Goal: Task Accomplishment & Management: Manage account settings

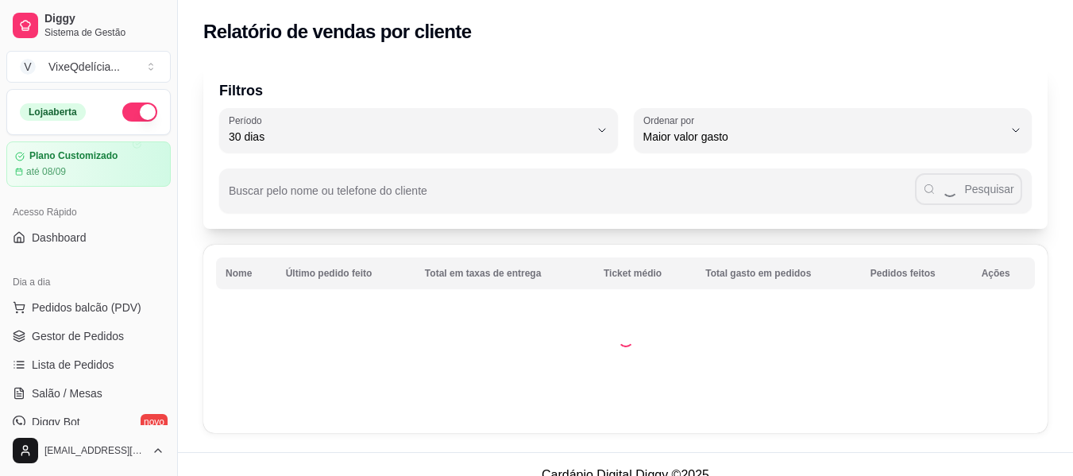
select select "30"
select select "HIGHEST_TOTAL_SPENT_WITH_ORDERS"
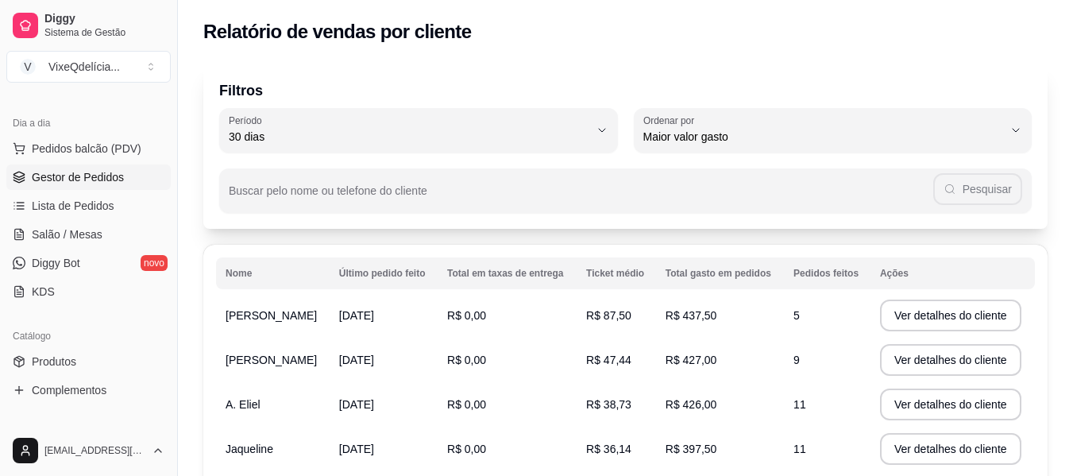
click at [80, 172] on span "Gestor de Pedidos" at bounding box center [78, 177] width 92 height 16
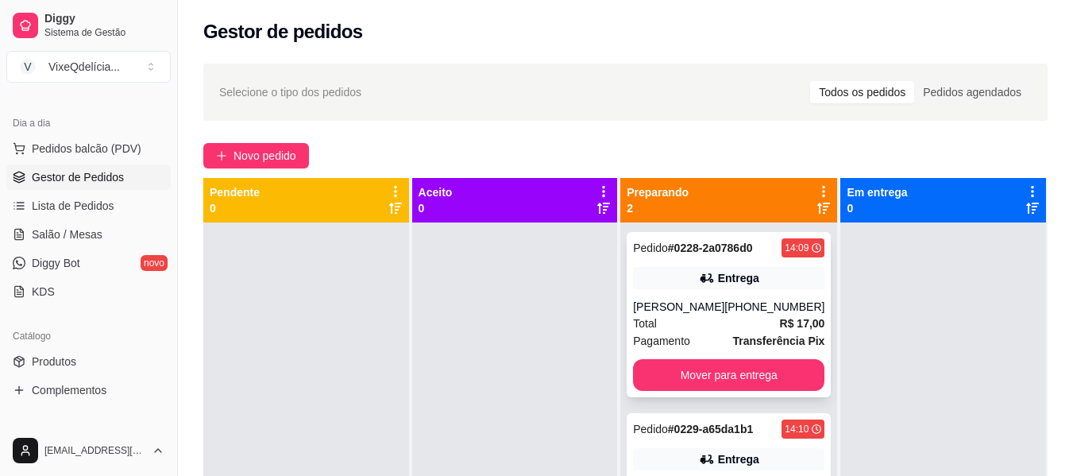
click at [724, 314] on div "[PERSON_NAME]" at bounding box center [678, 307] width 91 height 16
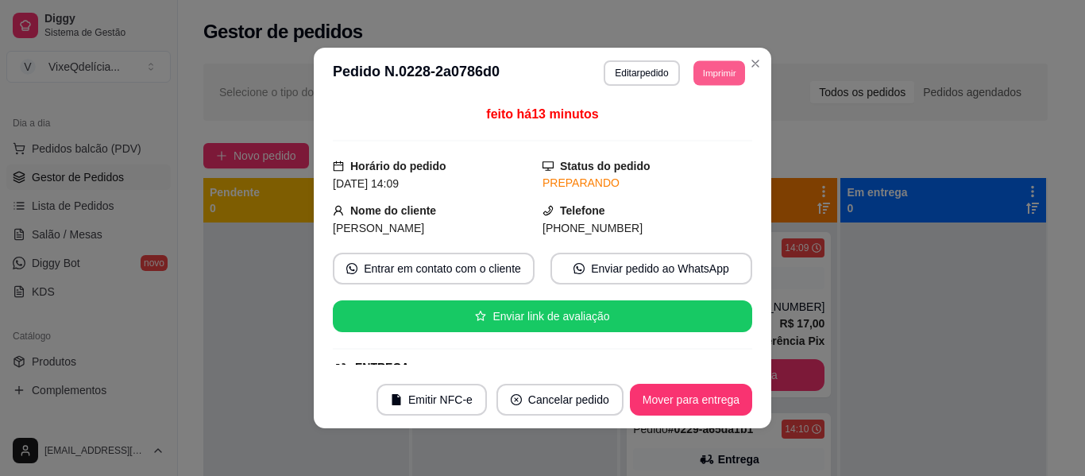
click at [716, 69] on button "Imprimir" at bounding box center [719, 72] width 52 height 25
click at [703, 132] on button "Impressora" at bounding box center [683, 128] width 111 height 25
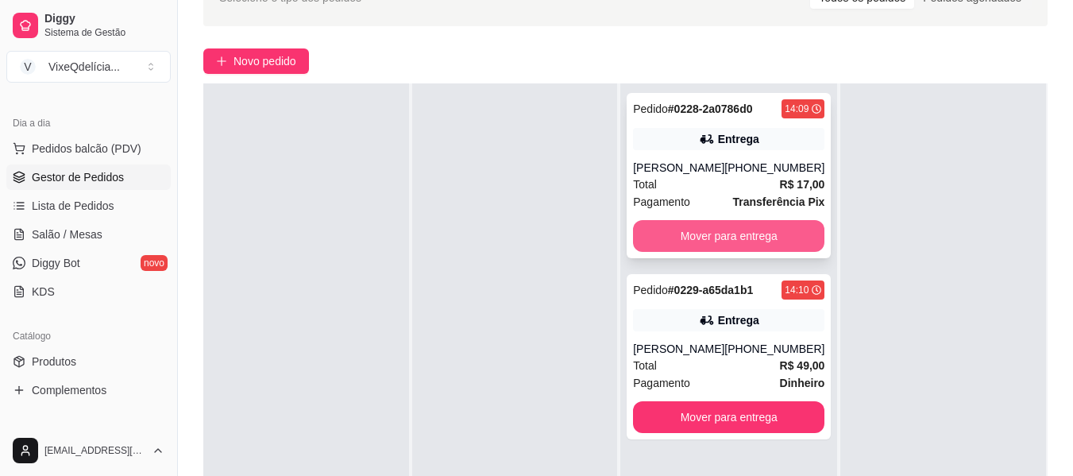
scroll to position [238, 0]
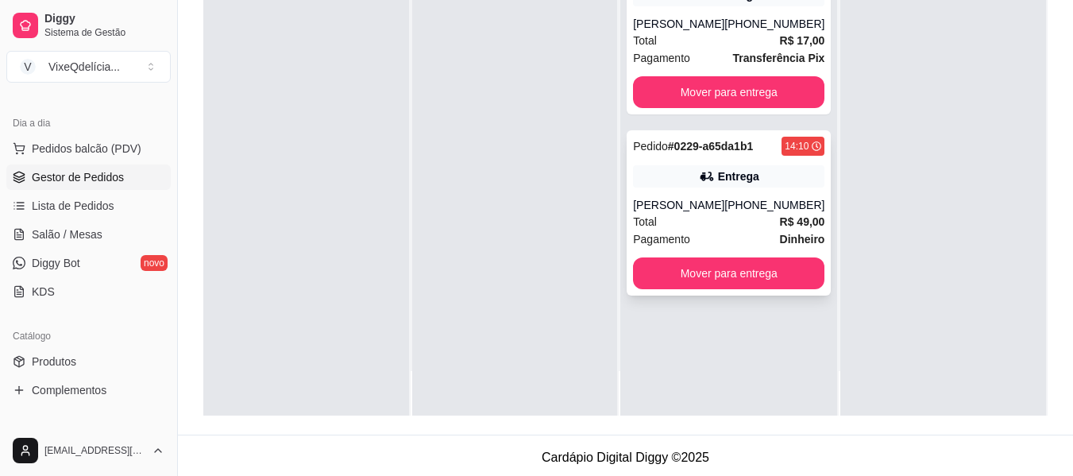
click at [710, 213] on div "[PERSON_NAME]" at bounding box center [678, 205] width 91 height 16
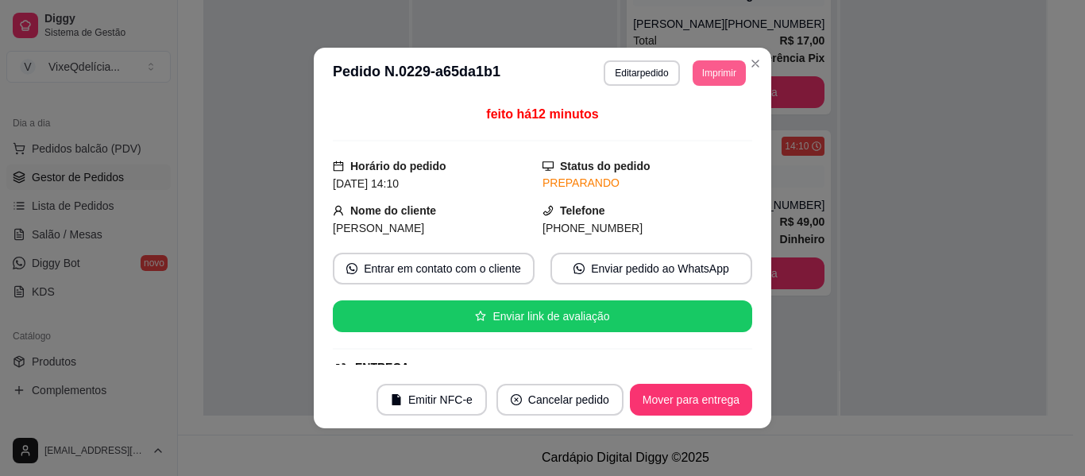
click at [714, 75] on button "Imprimir" at bounding box center [719, 72] width 53 height 25
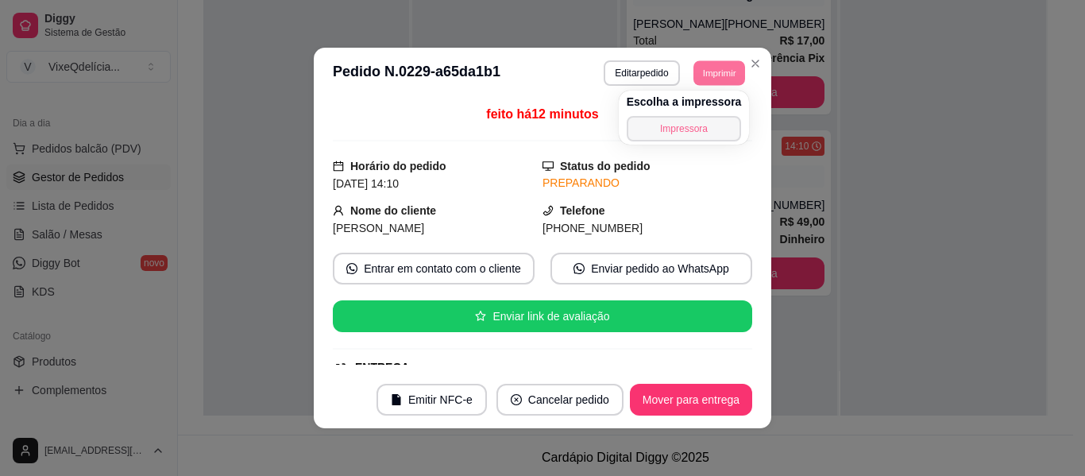
click at [696, 129] on button "Impressora" at bounding box center [684, 128] width 115 height 25
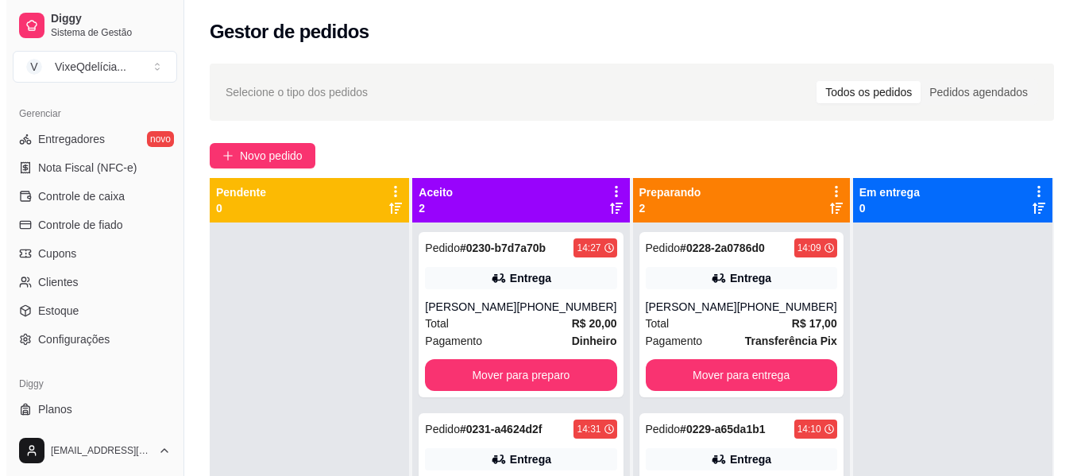
scroll to position [667, 0]
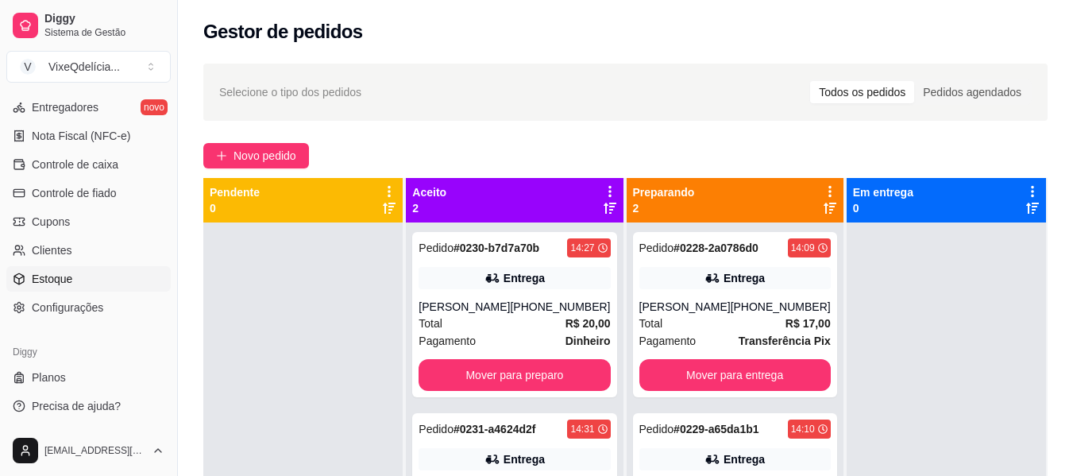
click at [86, 275] on link "Estoque" at bounding box center [88, 278] width 164 height 25
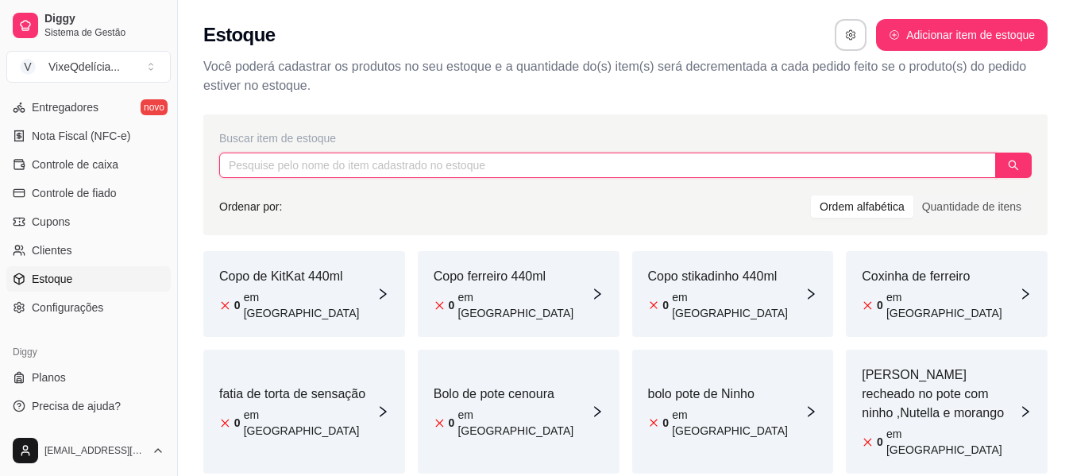
click at [384, 173] on input "text" at bounding box center [607, 164] width 777 height 25
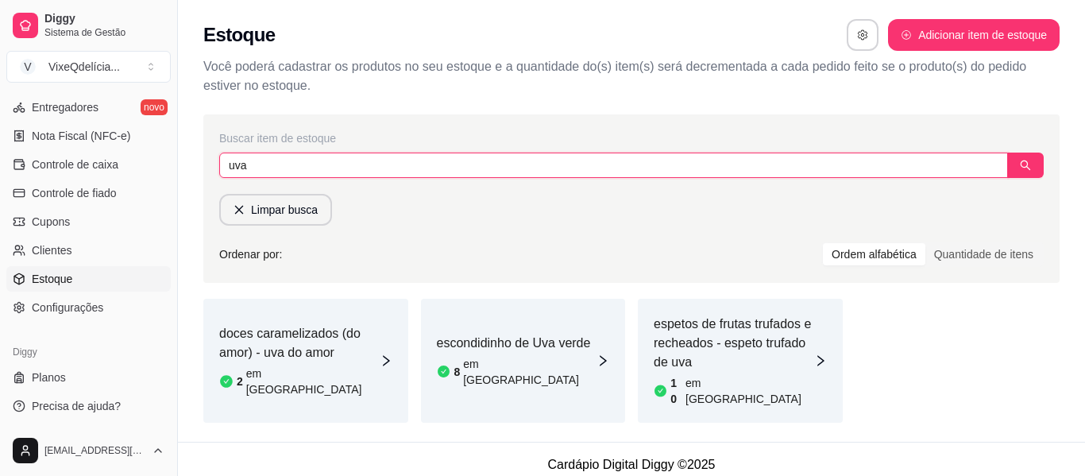
type input "uva"
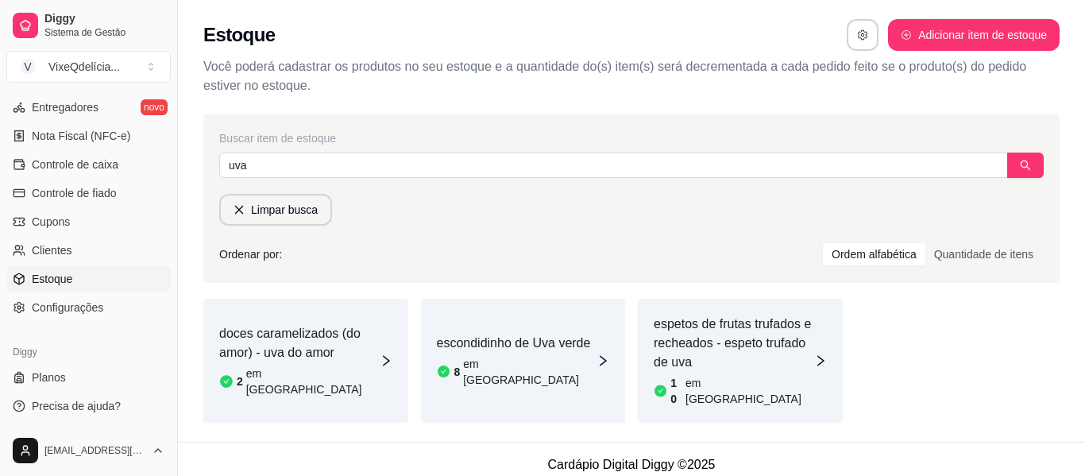
click at [312, 357] on article "doces caramelizados (do amor) - uva do amor" at bounding box center [299, 343] width 160 height 38
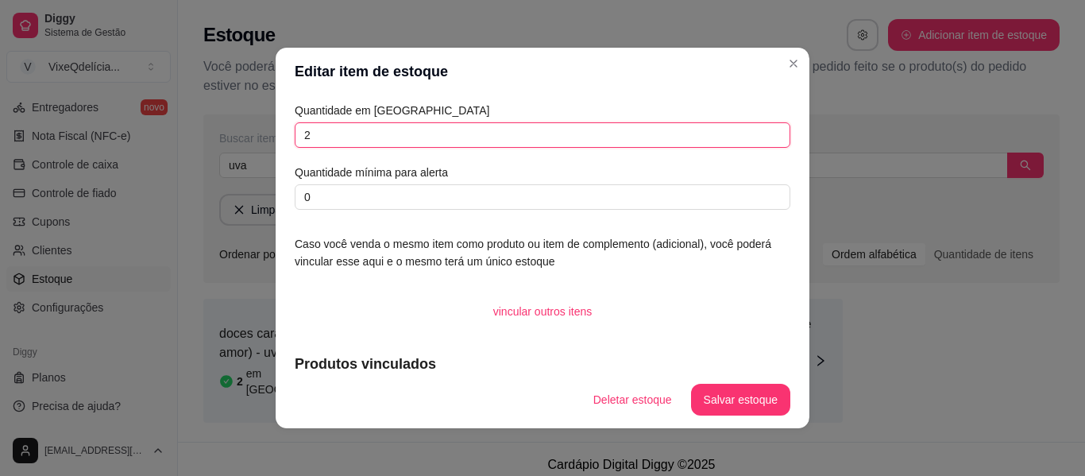
click at [377, 137] on input "2" at bounding box center [543, 134] width 496 height 25
type input "0"
click at [707, 390] on button "Salvar estoque" at bounding box center [740, 399] width 97 height 31
click at [747, 391] on button "Salvar estoque" at bounding box center [740, 399] width 97 height 31
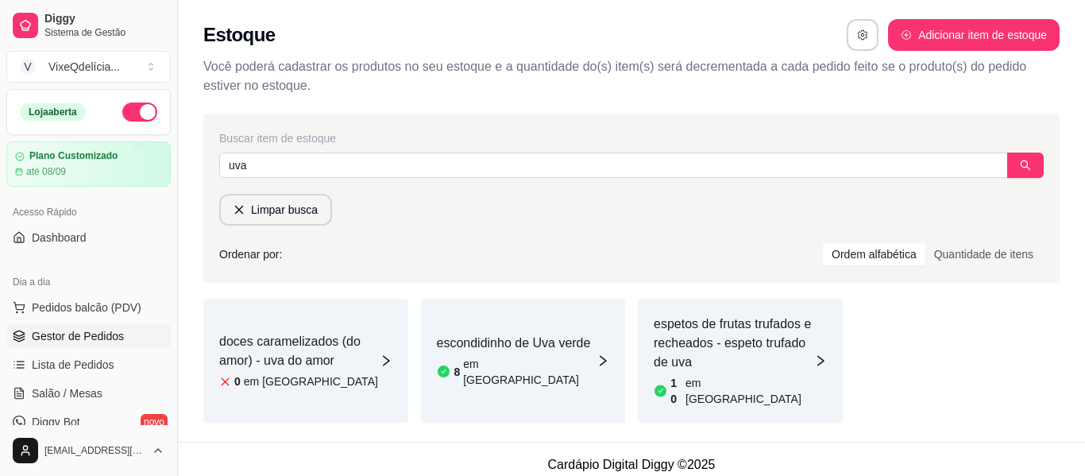
click at [80, 326] on link "Gestor de Pedidos" at bounding box center [88, 335] width 164 height 25
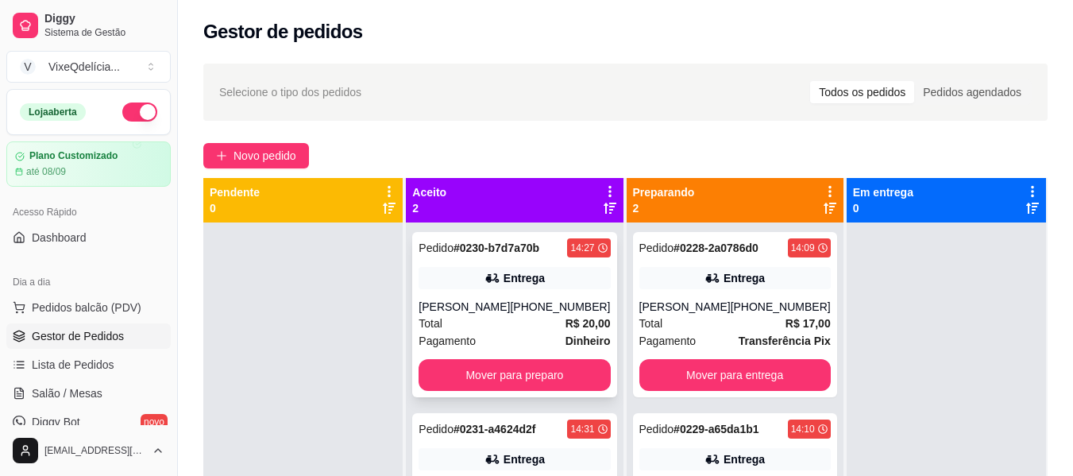
click at [525, 358] on div "Pedido # 0230-b7d7a70b 14:27 Entrega [PERSON_NAME] [PHONE_NUMBER] Total R$ 20,0…" at bounding box center [514, 314] width 204 height 165
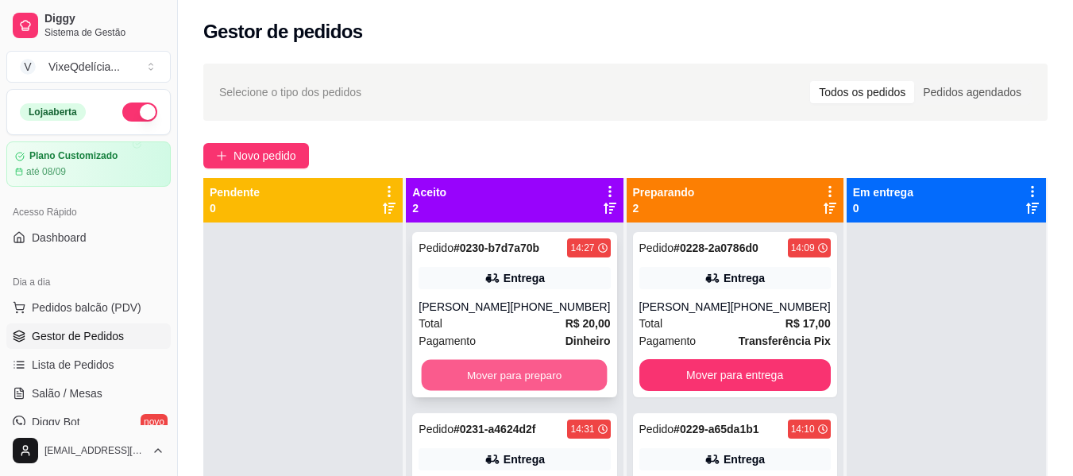
click at [493, 377] on button "Mover para preparo" at bounding box center [515, 375] width 186 height 31
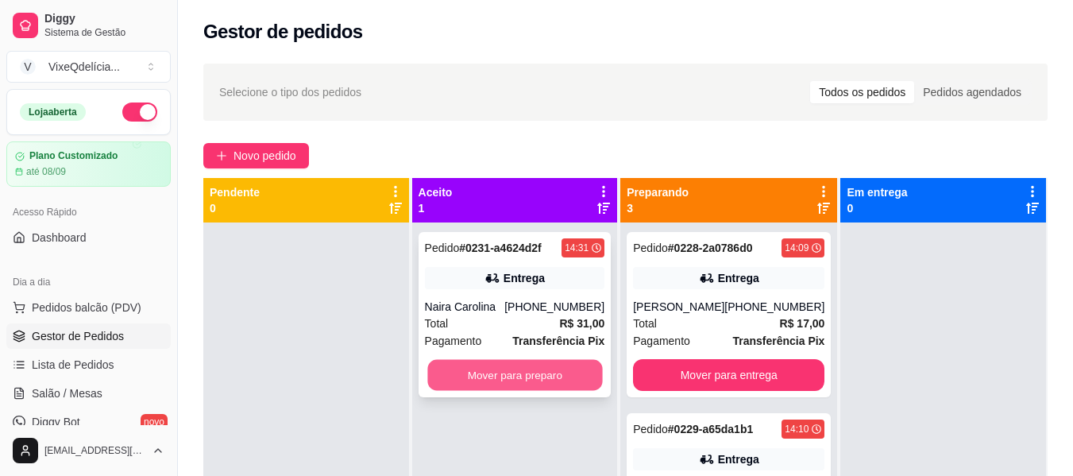
click at [495, 376] on button "Mover para preparo" at bounding box center [514, 375] width 175 height 31
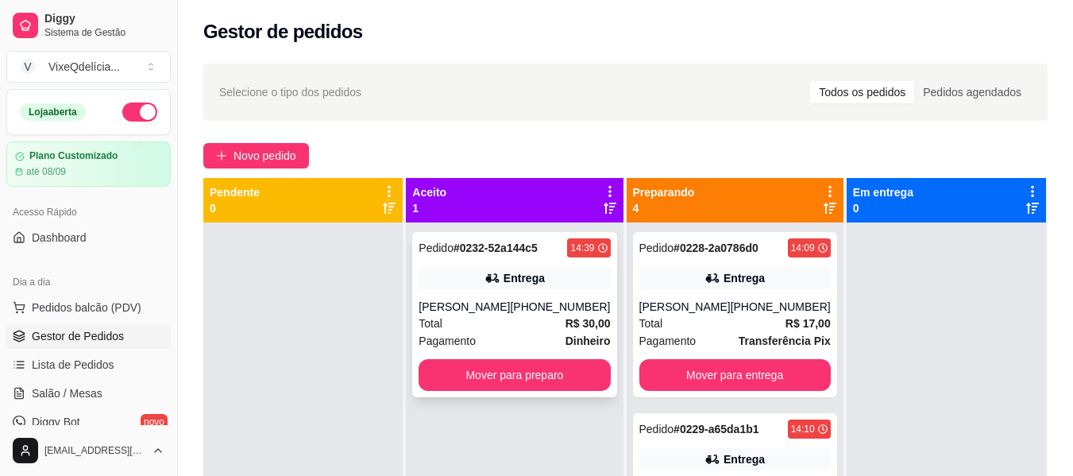
click at [576, 244] on div "14:39" at bounding box center [582, 247] width 24 height 13
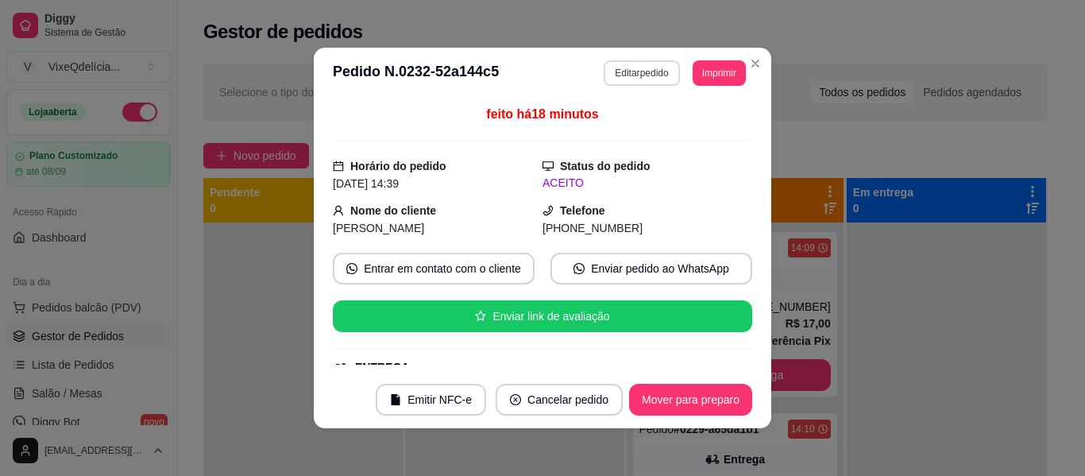
click at [617, 70] on button "Editar pedido" at bounding box center [641, 72] width 75 height 25
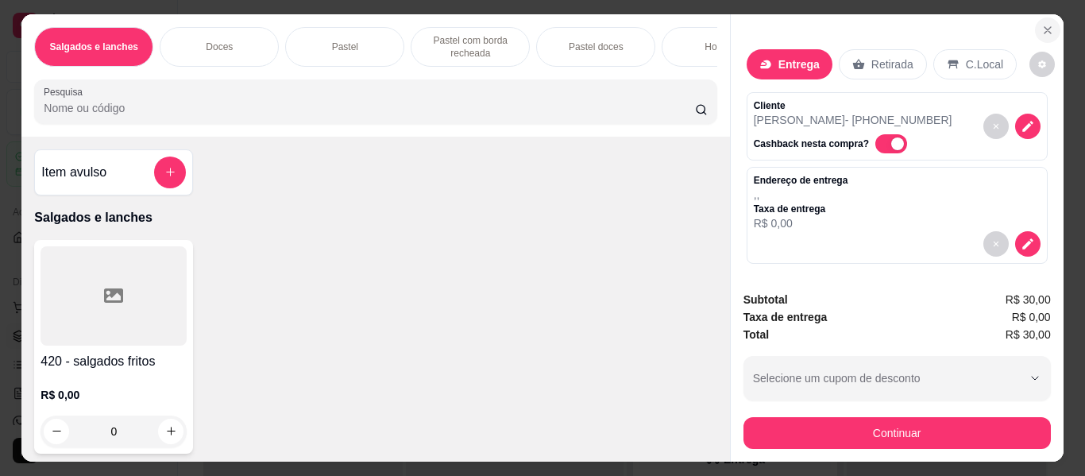
click at [1035, 20] on button "Close" at bounding box center [1047, 29] width 25 height 25
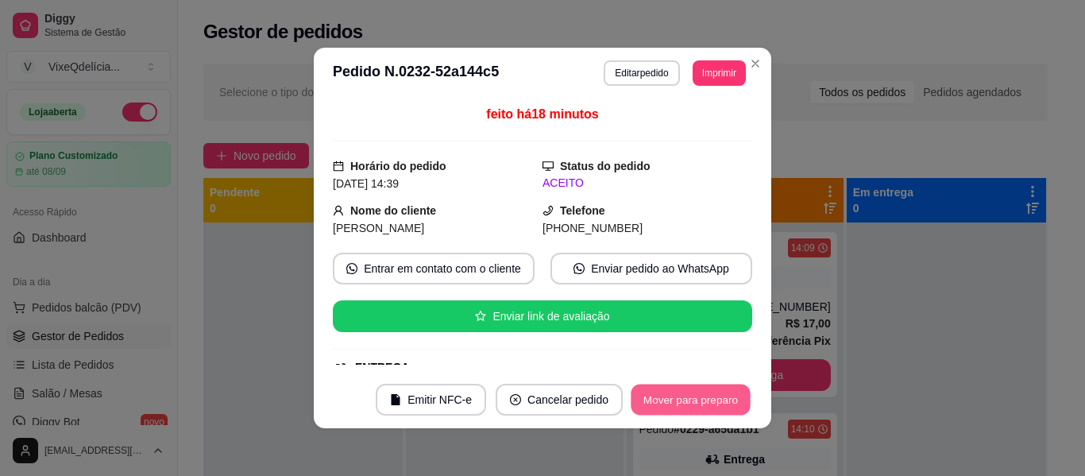
click at [669, 395] on button "Mover para preparo" at bounding box center [690, 399] width 119 height 31
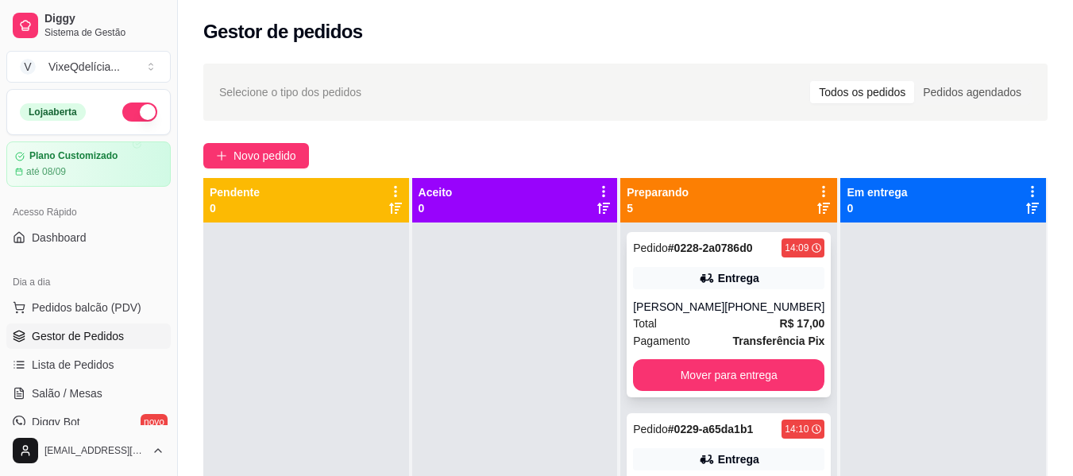
click at [785, 245] on div "14:09" at bounding box center [797, 247] width 24 height 13
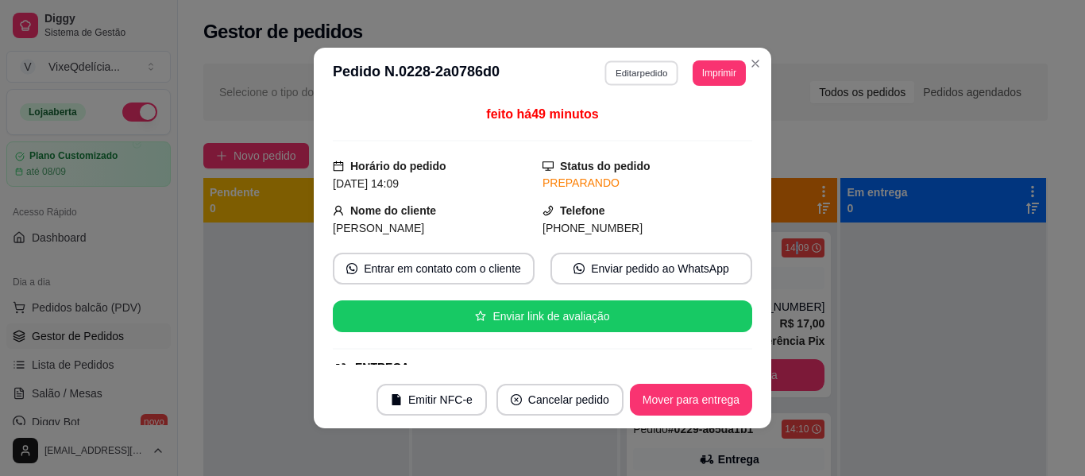
click at [614, 66] on button "Editar pedido" at bounding box center [642, 72] width 74 height 25
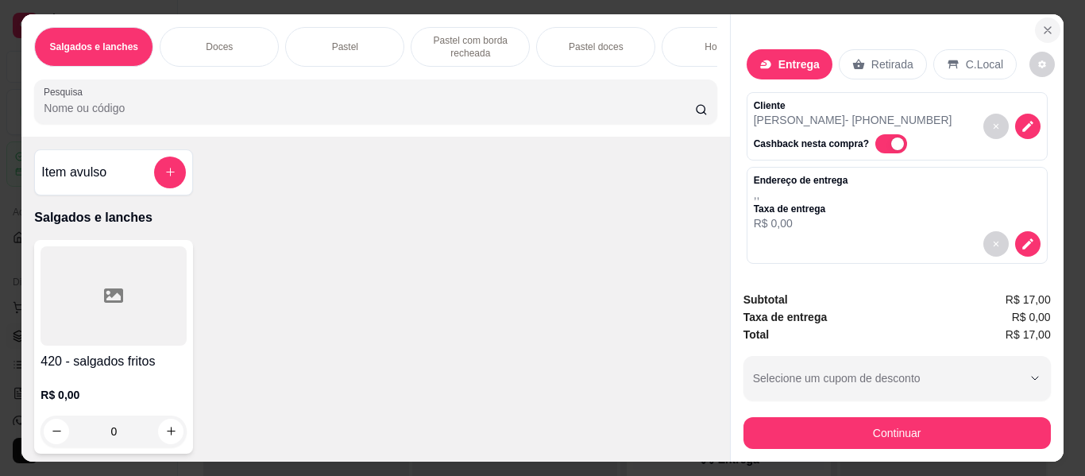
click at [1041, 24] on icon "Close" at bounding box center [1047, 30] width 13 height 13
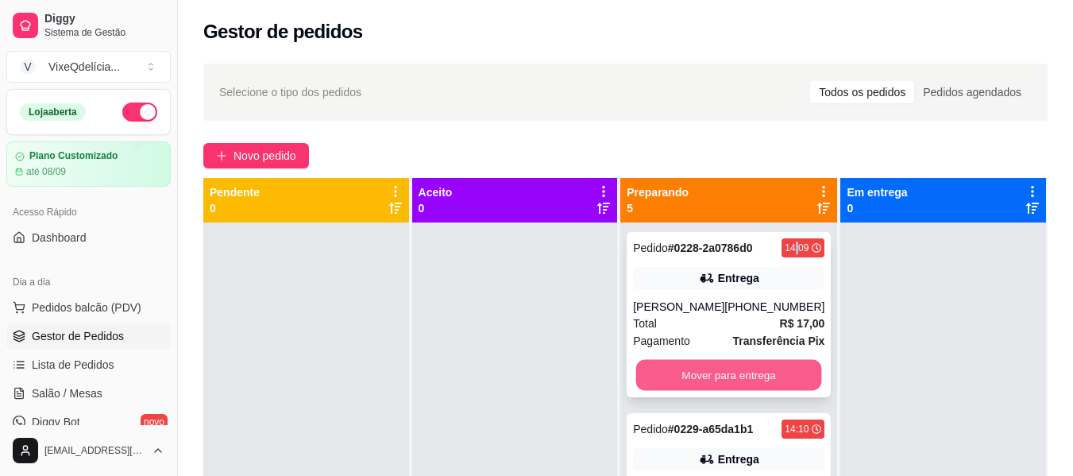
click at [703, 391] on button "Mover para entrega" at bounding box center [729, 375] width 186 height 31
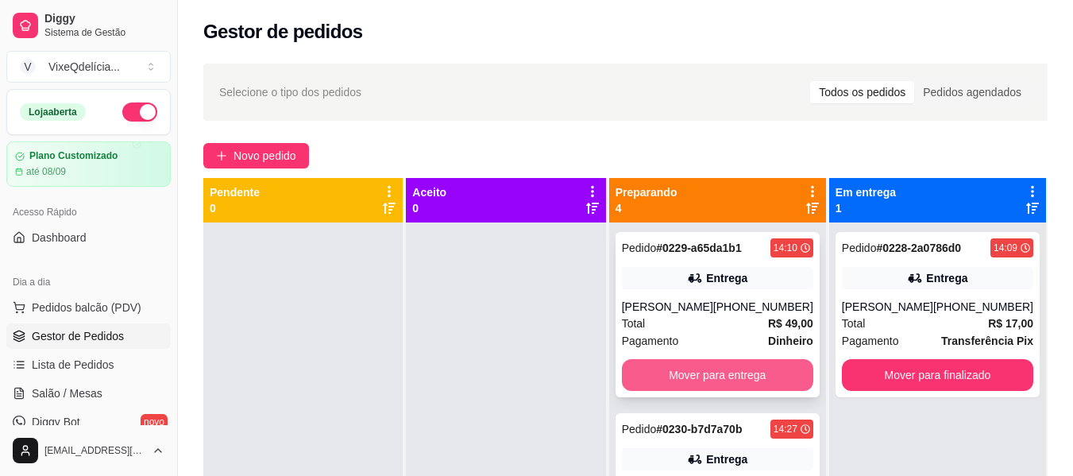
click at [708, 382] on button "Mover para entrega" at bounding box center [717, 375] width 191 height 32
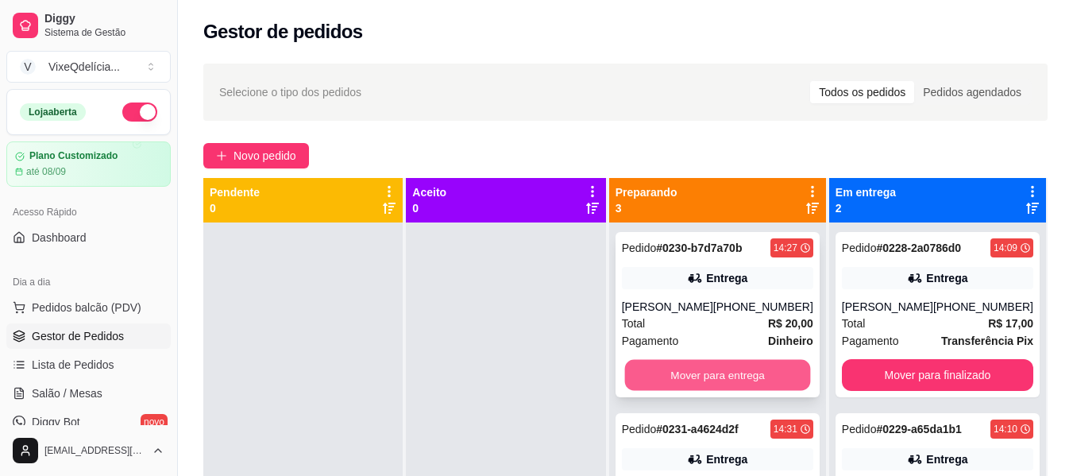
click at [702, 376] on button "Mover para entrega" at bounding box center [717, 375] width 186 height 31
click at [702, 376] on button "Mover para entrega" at bounding box center [717, 375] width 191 height 32
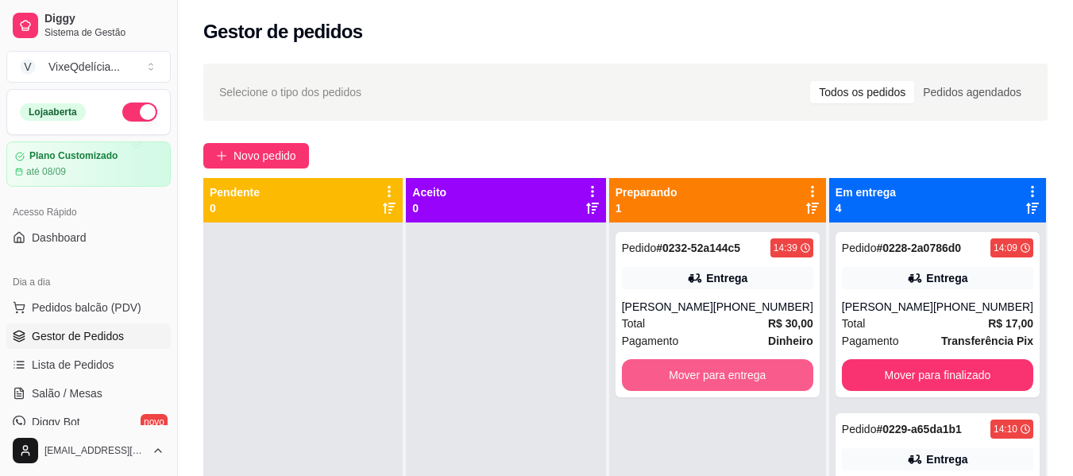
click at [702, 376] on button "Mover para entrega" at bounding box center [717, 375] width 191 height 32
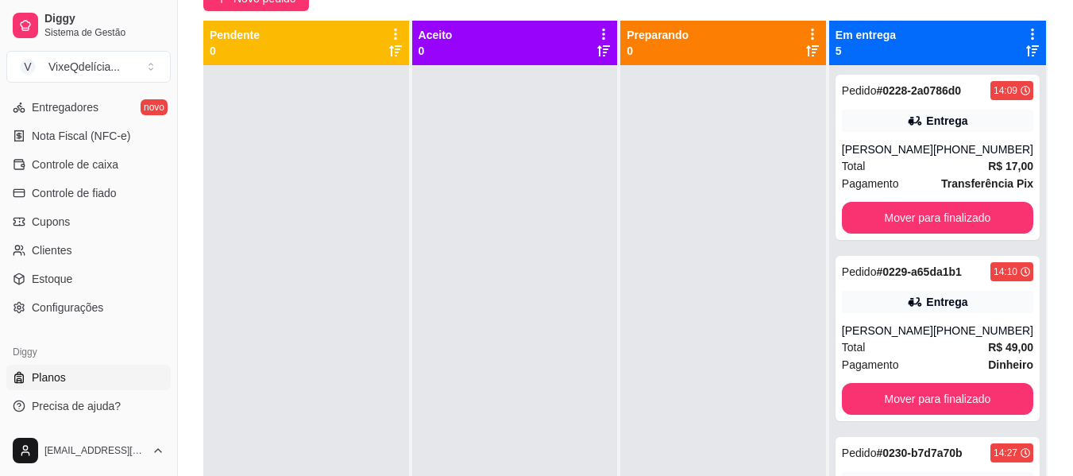
scroll to position [159, 0]
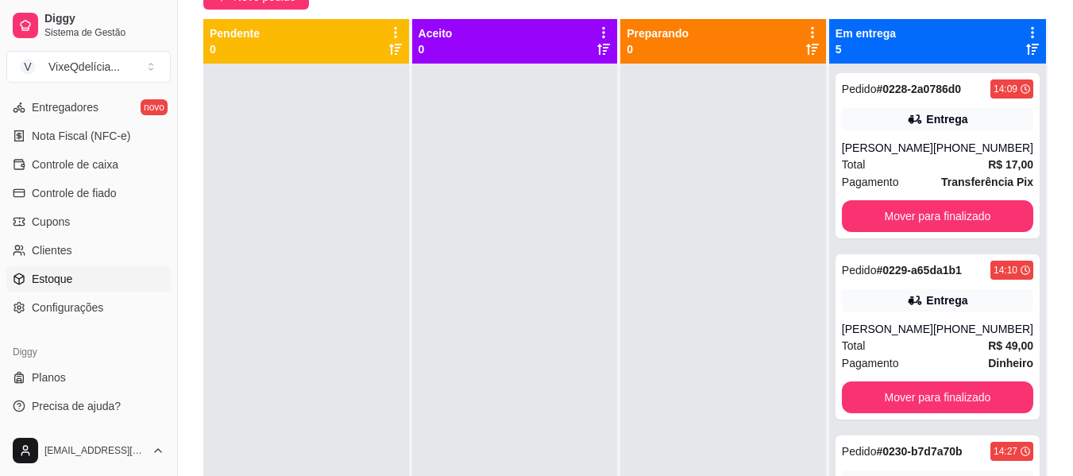
click at [37, 275] on span "Estoque" at bounding box center [52, 279] width 41 height 16
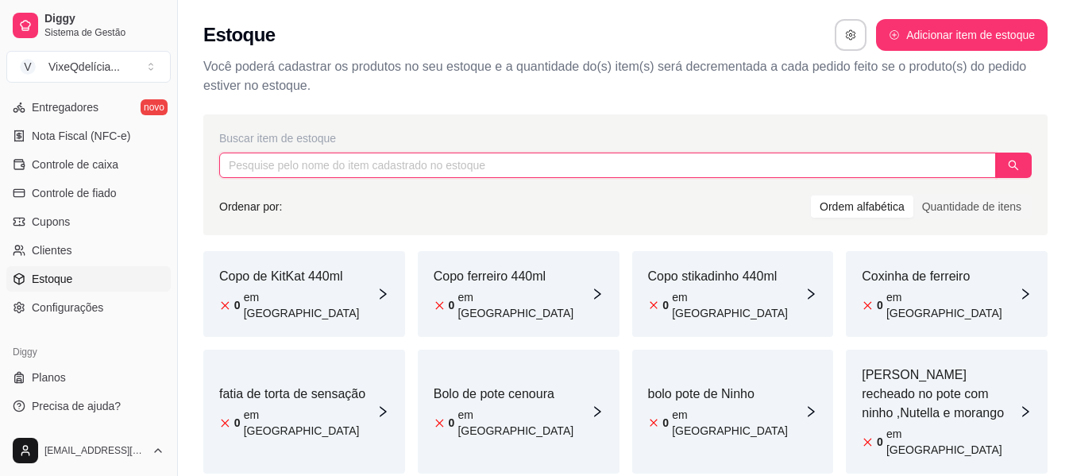
click at [290, 162] on input "text" at bounding box center [607, 164] width 777 height 25
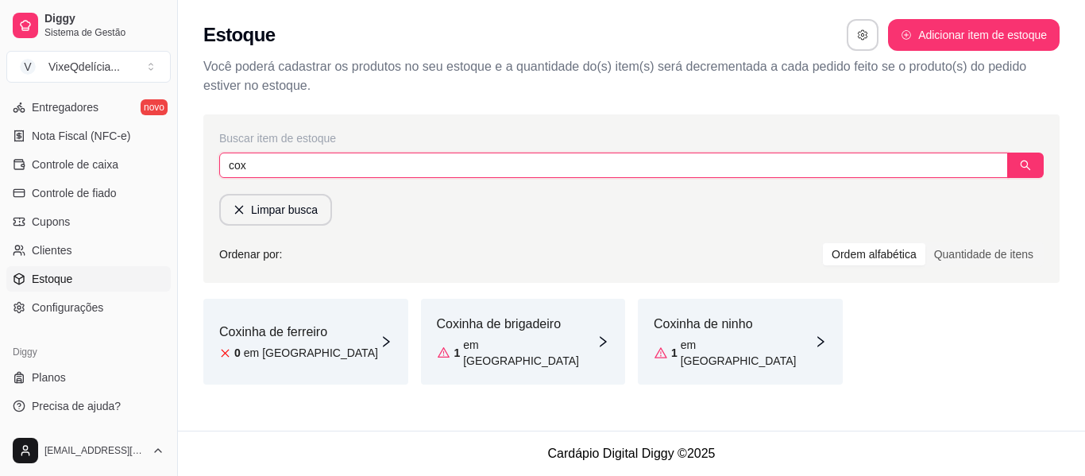
type input "cox"
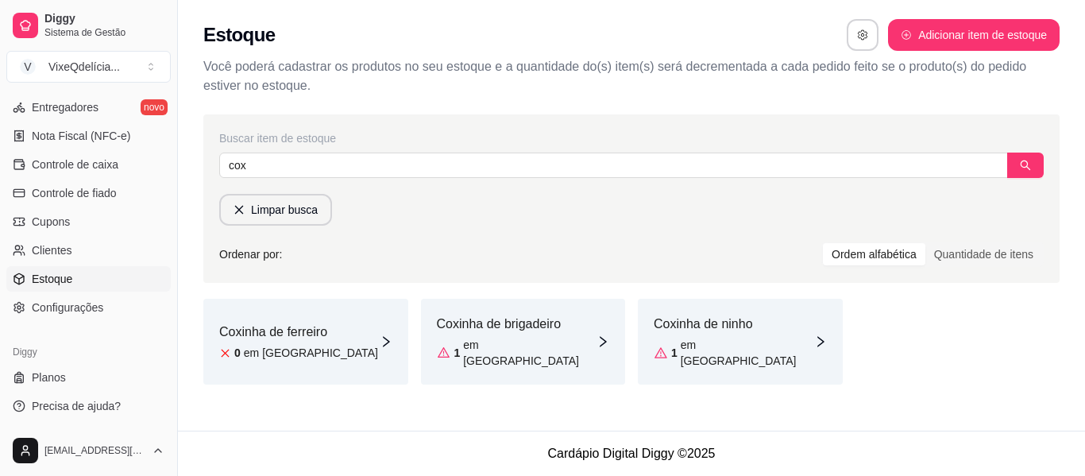
click at [450, 318] on article "Coxinha de brigadeiro" at bounding box center [517, 323] width 160 height 19
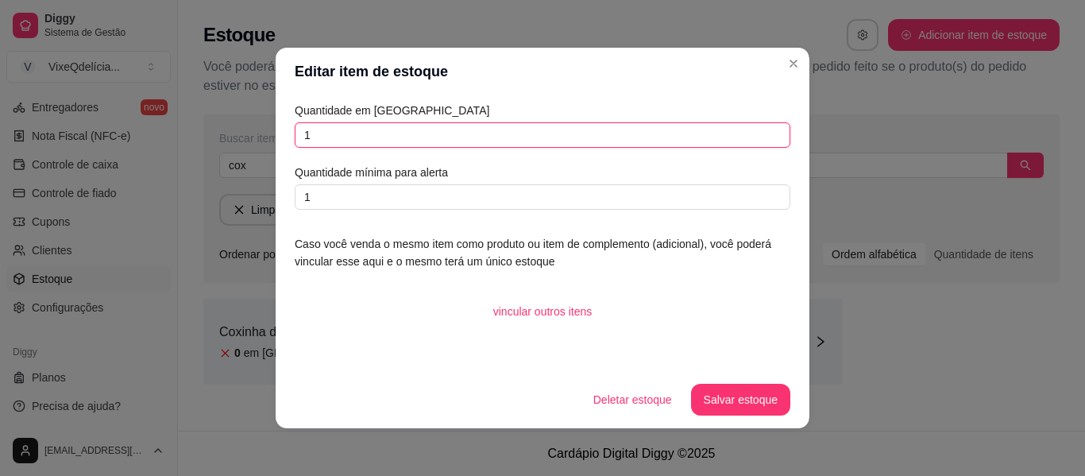
click at [352, 139] on input "1" at bounding box center [543, 134] width 496 height 25
type input "10"
click at [747, 403] on button "Salvar estoque" at bounding box center [740, 400] width 99 height 32
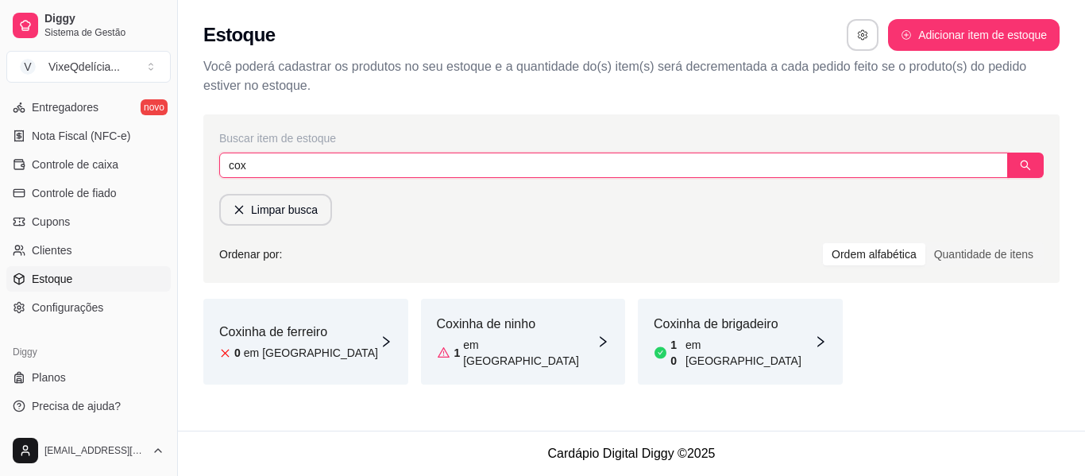
click at [357, 172] on input "cox" at bounding box center [613, 164] width 789 height 25
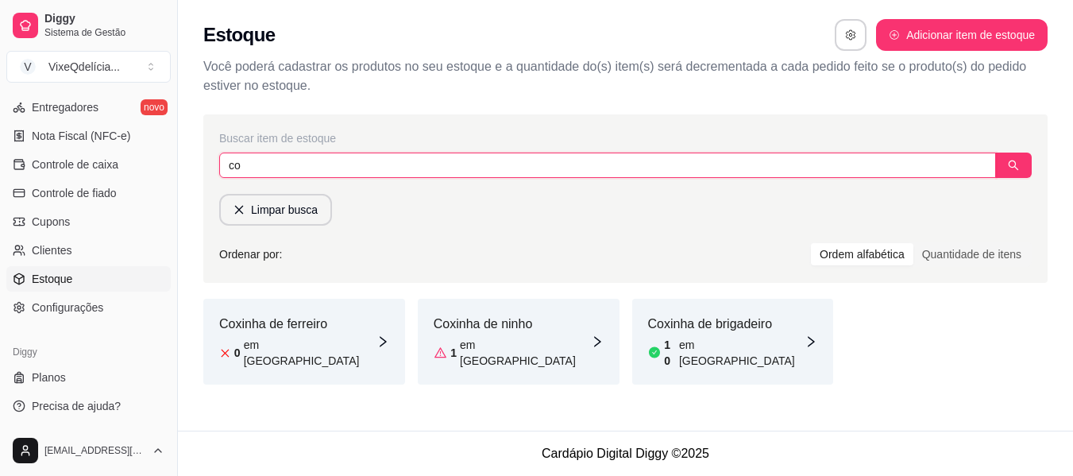
type input "c"
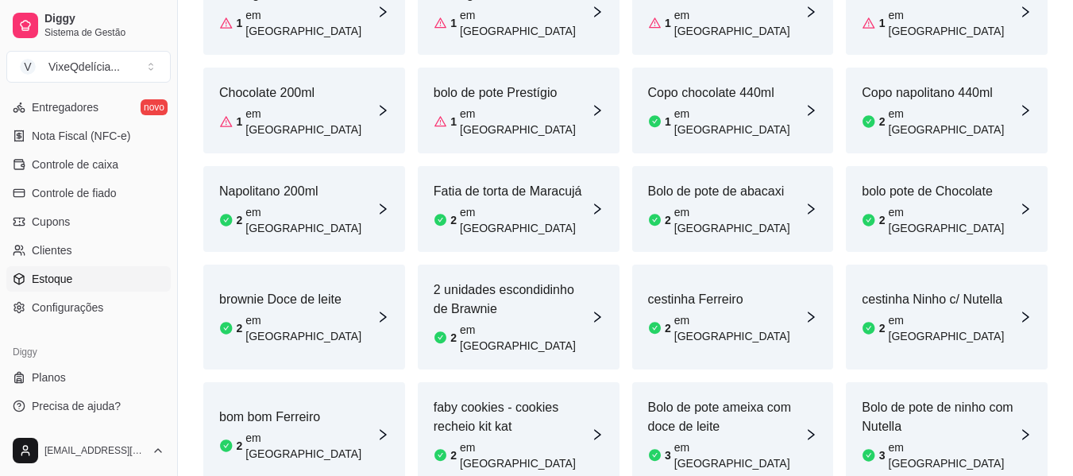
scroll to position [643, 0]
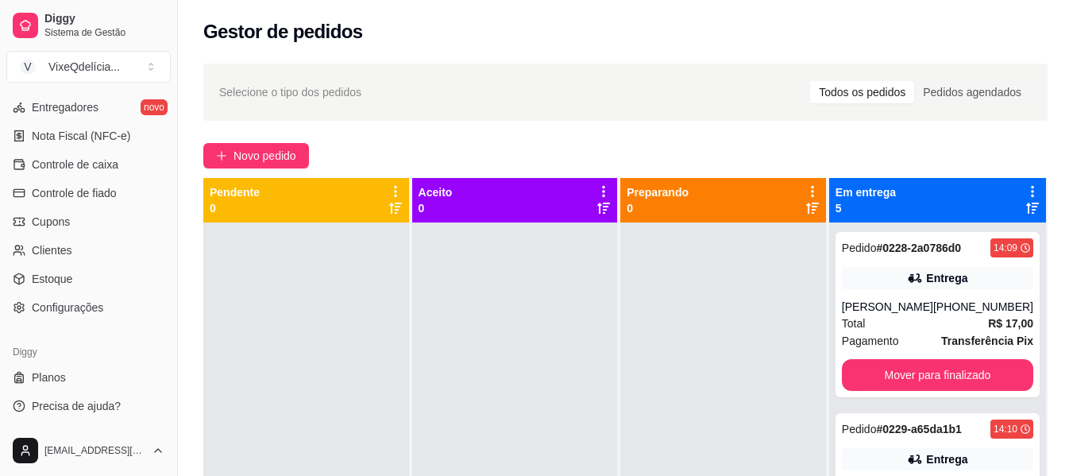
click at [459, 20] on div "Gestor de pedidos" at bounding box center [625, 31] width 844 height 25
click at [303, 152] on button "Novo pedido" at bounding box center [256, 155] width 106 height 25
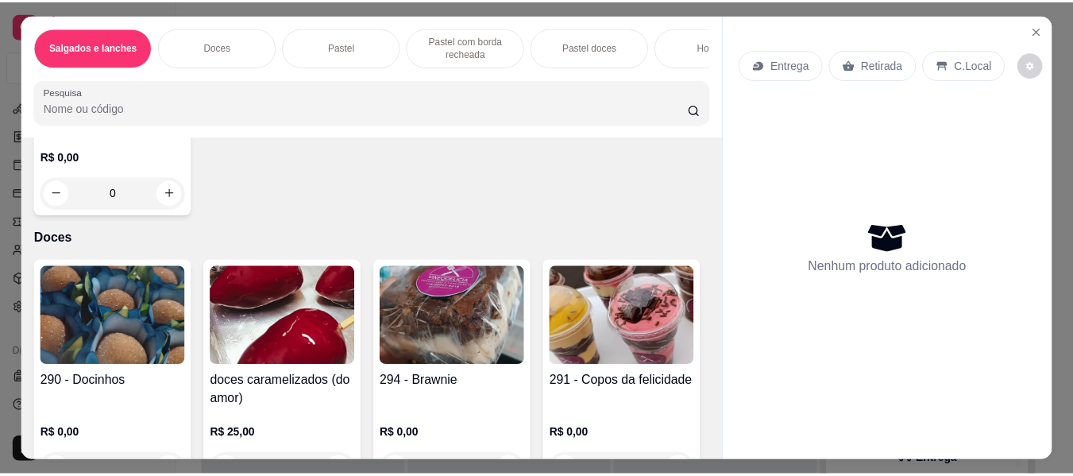
scroll to position [318, 0]
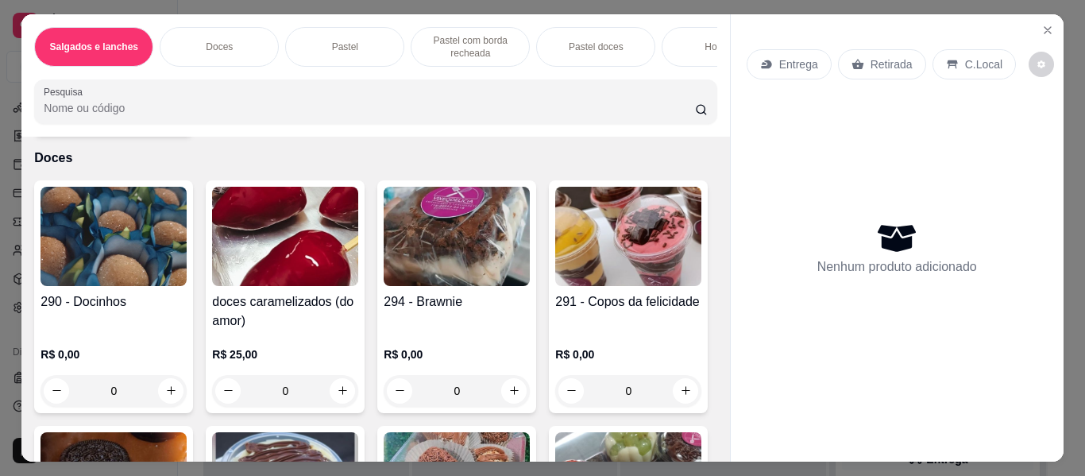
click at [465, 269] on img at bounding box center [457, 236] width 146 height 99
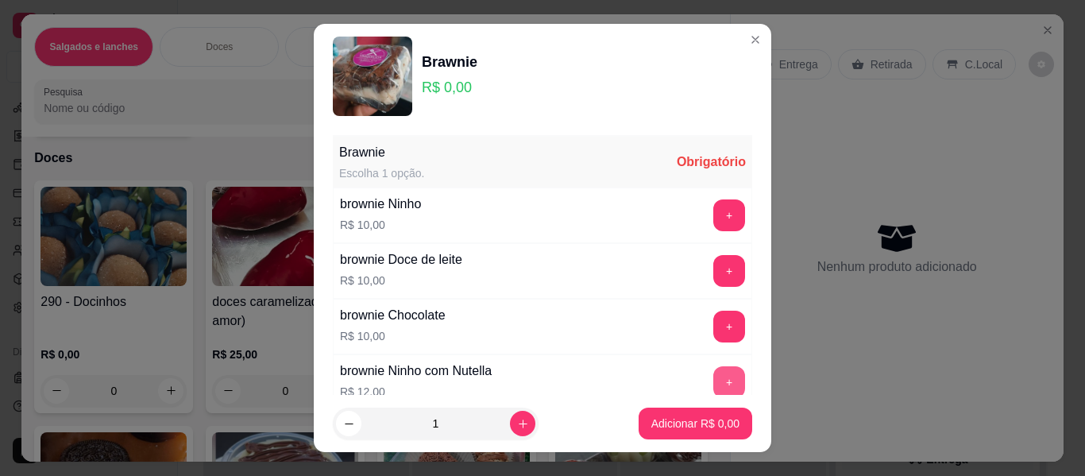
click at [713, 380] on button "+" at bounding box center [729, 382] width 32 height 32
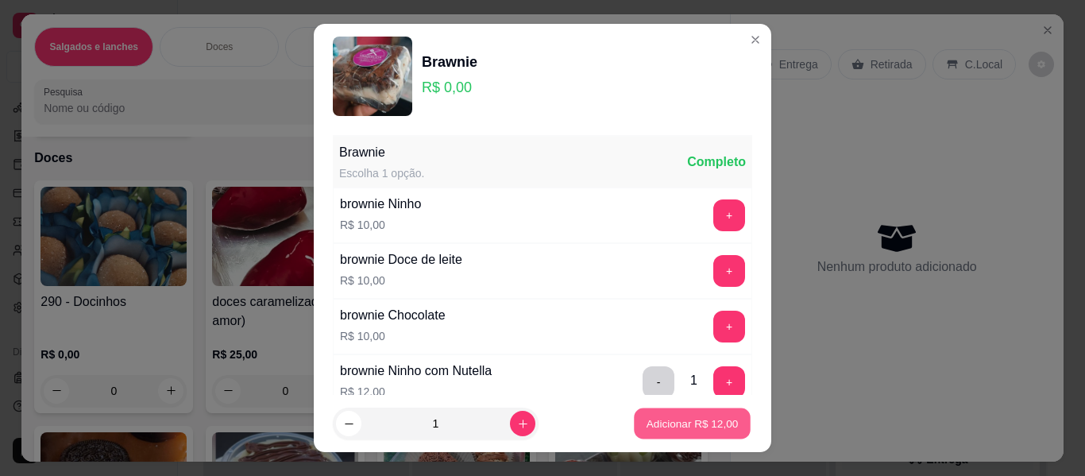
click at [714, 430] on p "Adicionar R$ 12,00" at bounding box center [692, 422] width 92 height 15
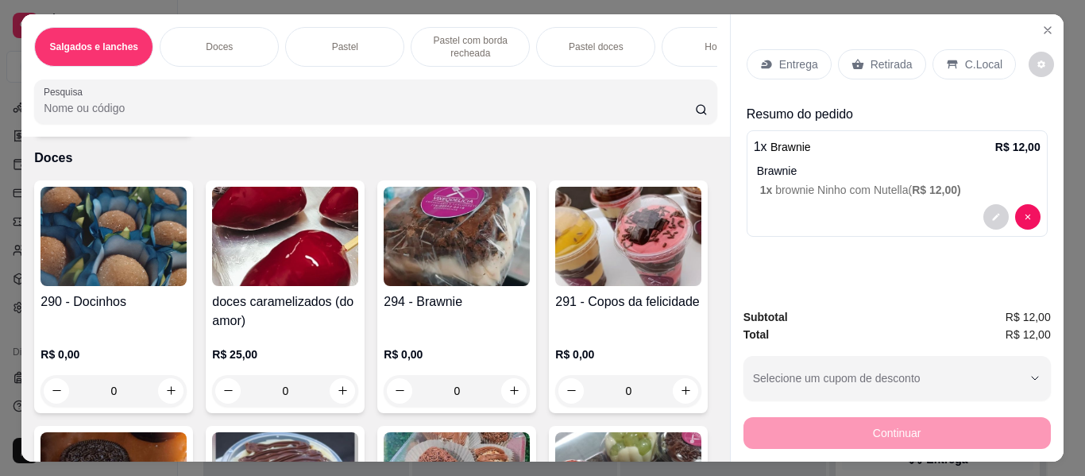
click at [881, 57] on p "Retirada" at bounding box center [891, 64] width 42 height 16
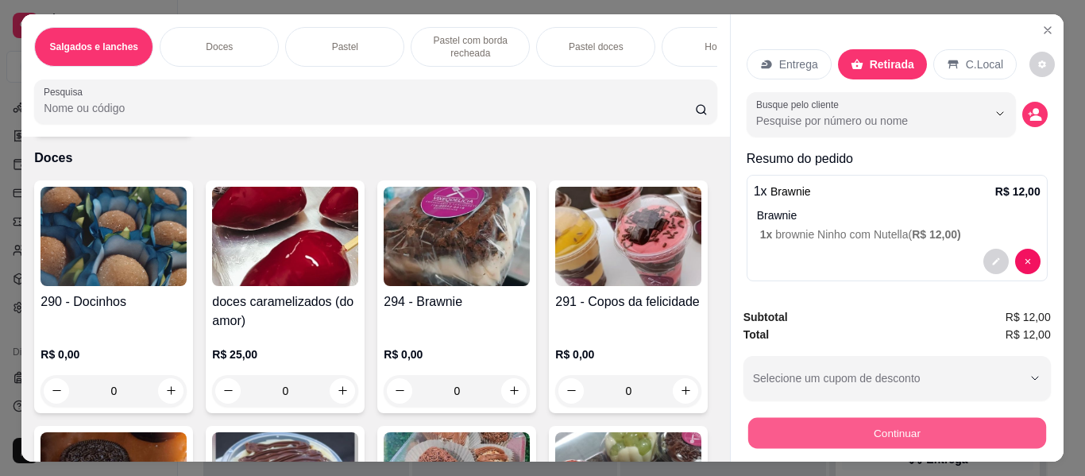
click at [817, 419] on button "Continuar" at bounding box center [896, 433] width 298 height 31
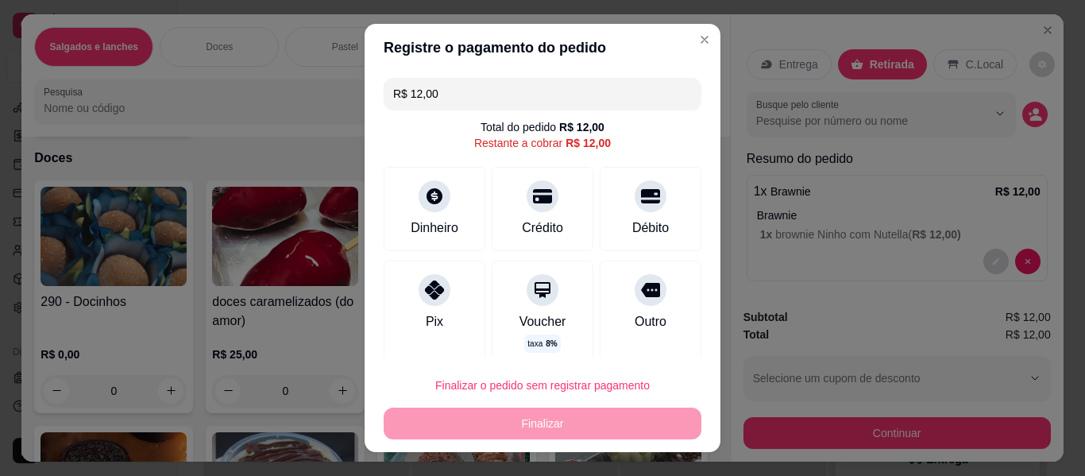
drag, startPoint x: 608, startPoint y: 299, endPoint x: 638, endPoint y: 361, distance: 69.6
click at [608, 299] on div "Outro" at bounding box center [651, 313] width 102 height 106
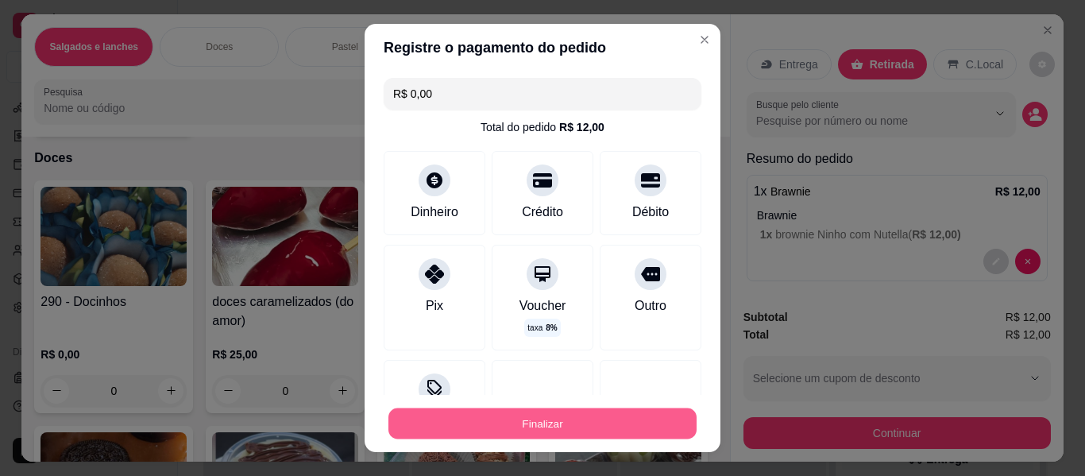
click at [626, 416] on button "Finalizar" at bounding box center [542, 423] width 308 height 31
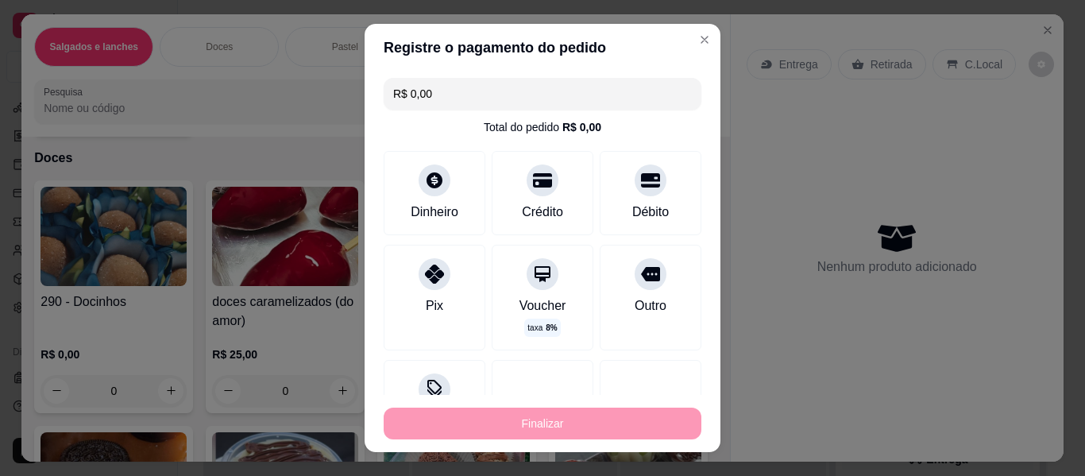
type input "-R$ 12,00"
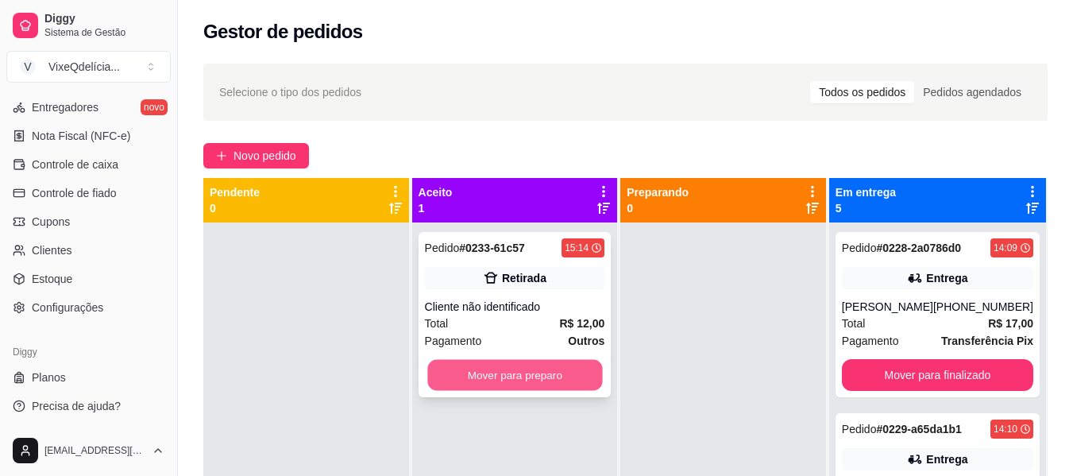
click at [494, 388] on button "Mover para preparo" at bounding box center [514, 375] width 175 height 31
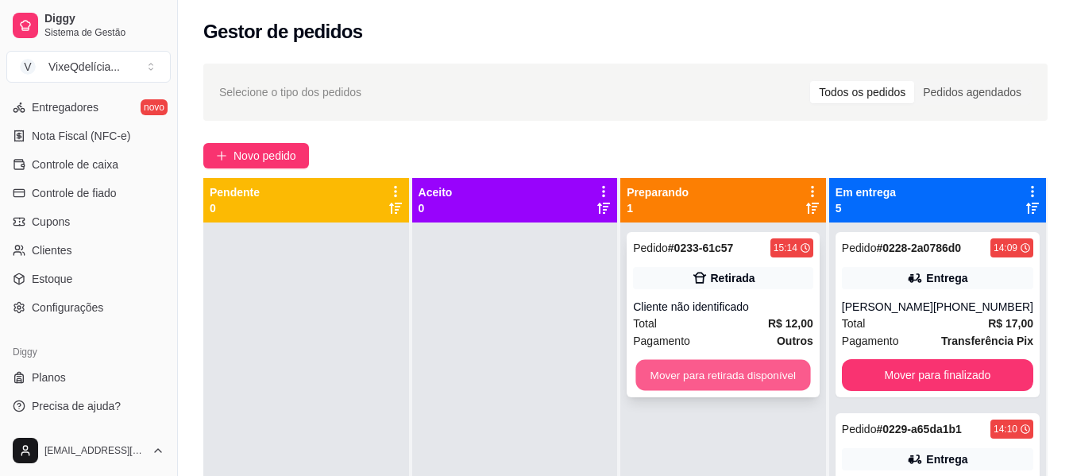
click at [738, 379] on button "Mover para retirada disponível" at bounding box center [723, 375] width 175 height 31
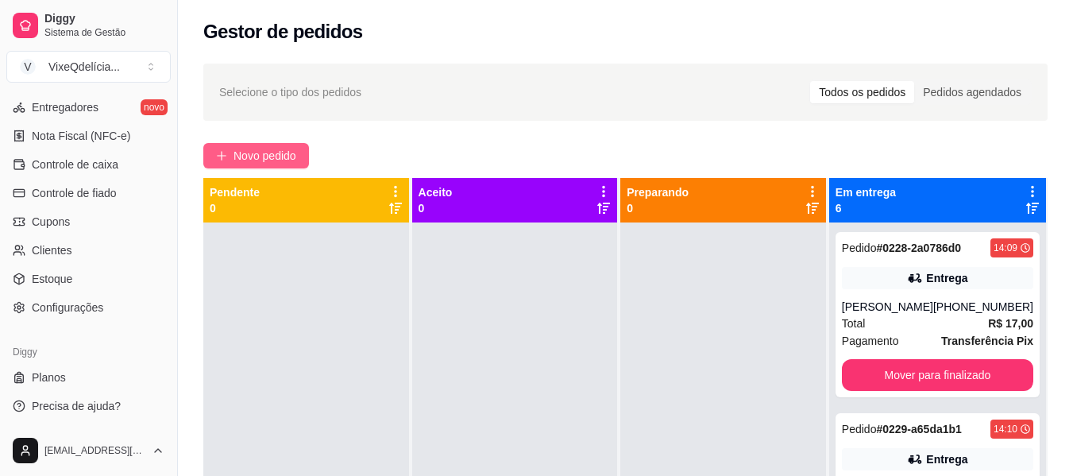
click at [269, 149] on button "Novo pedido" at bounding box center [256, 155] width 106 height 25
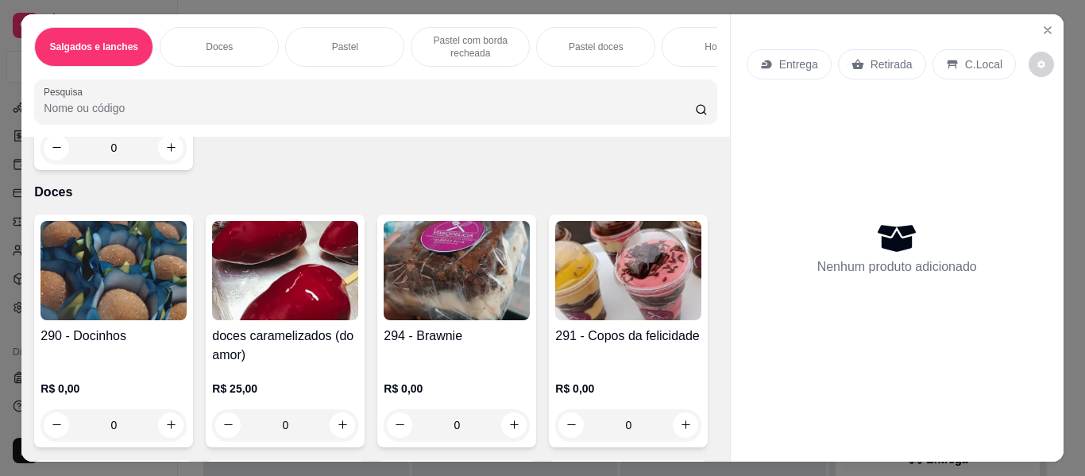
scroll to position [318, 0]
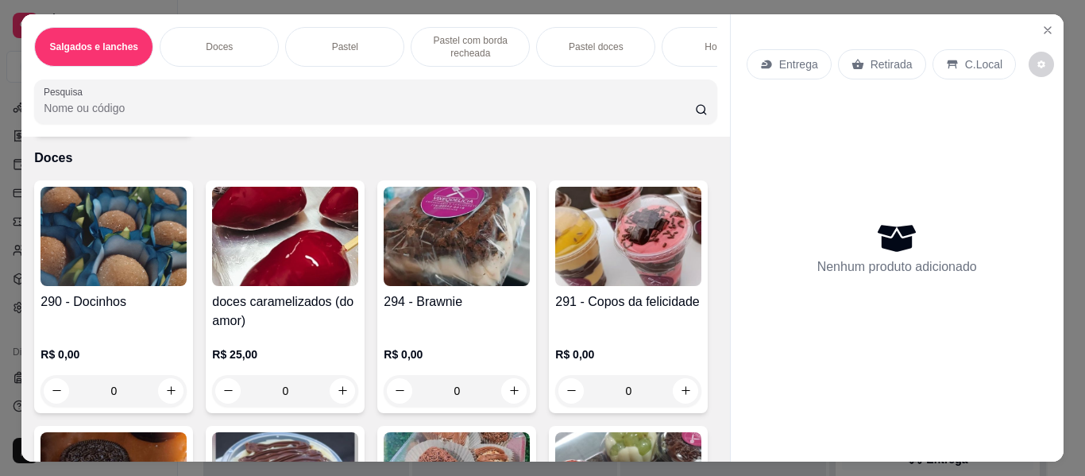
click at [300, 286] on img at bounding box center [285, 236] width 146 height 99
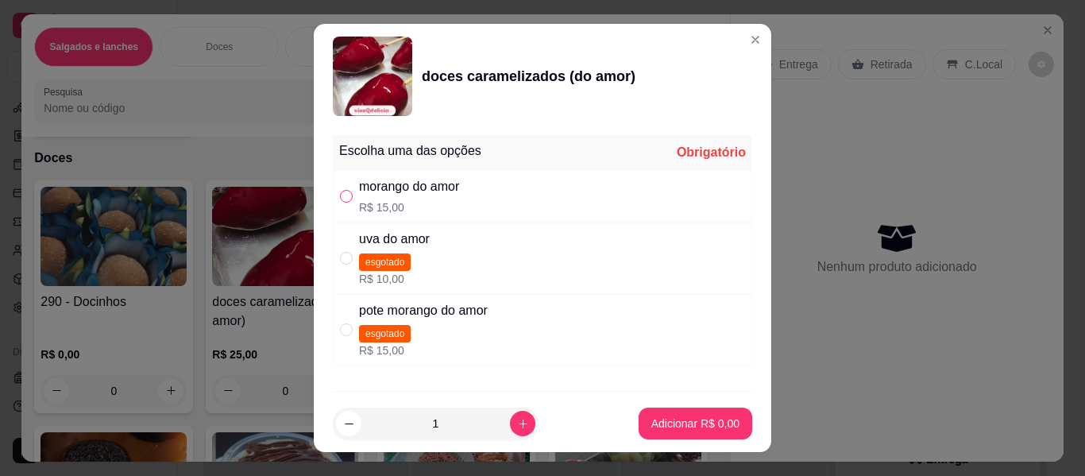
click at [345, 198] on input "" at bounding box center [346, 196] width 13 height 13
click at [411, 201] on p "R$ 15,00" at bounding box center [409, 207] width 100 height 16
radio input "true"
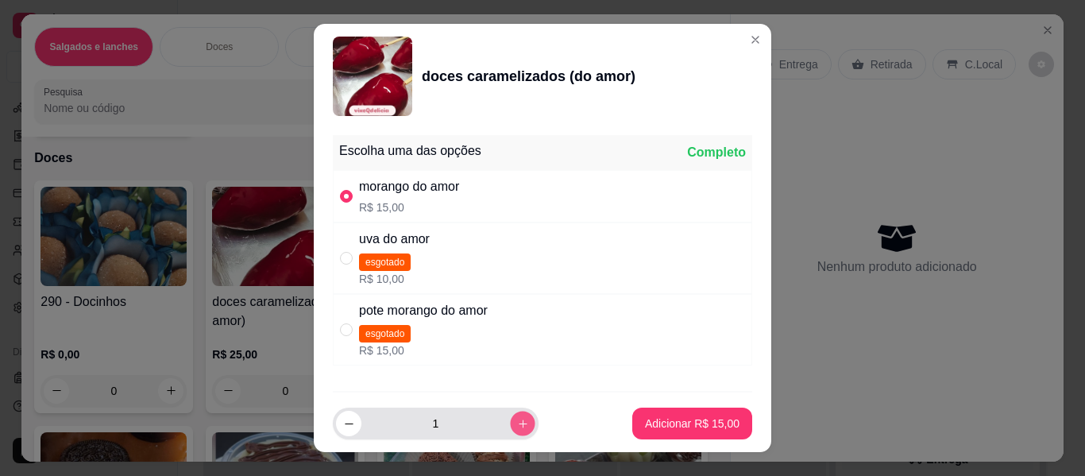
click at [514, 419] on button "increase-product-quantity" at bounding box center [522, 423] width 25 height 25
type input "2"
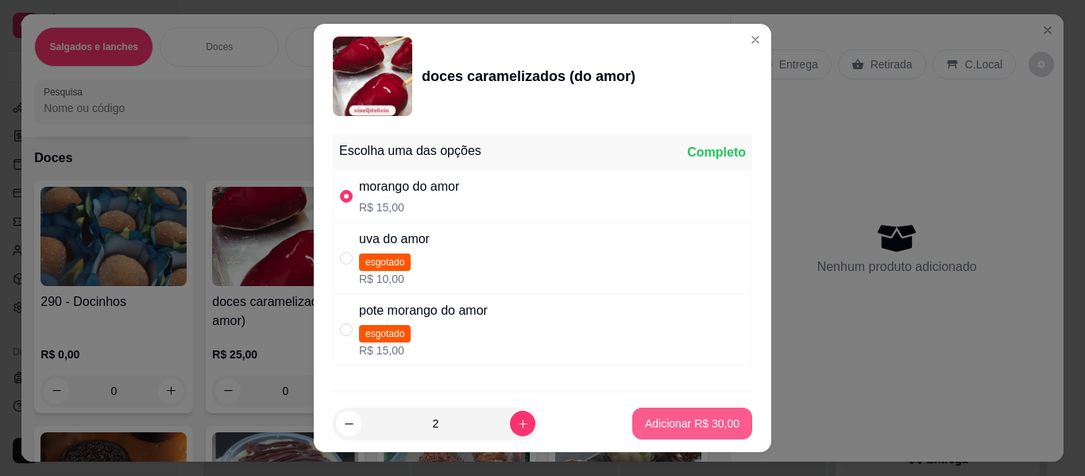
click at [714, 428] on p "Adicionar R$ 30,00" at bounding box center [692, 423] width 95 height 16
type input "2"
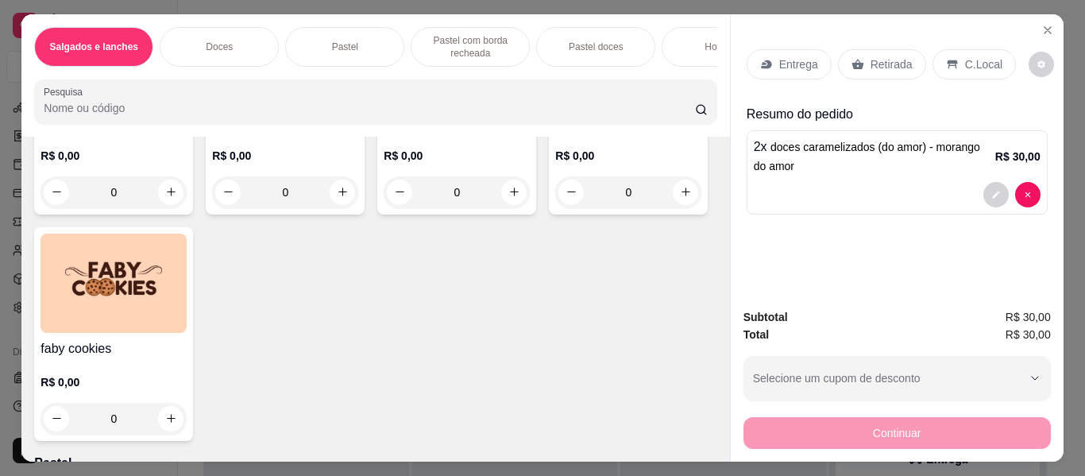
scroll to position [953, 0]
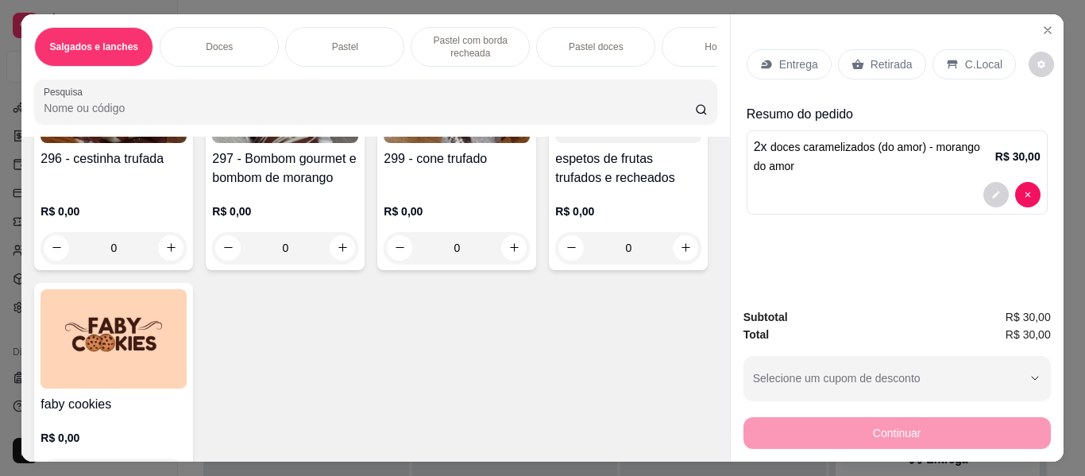
click at [555, 143] on div at bounding box center [628, 93] width 146 height 99
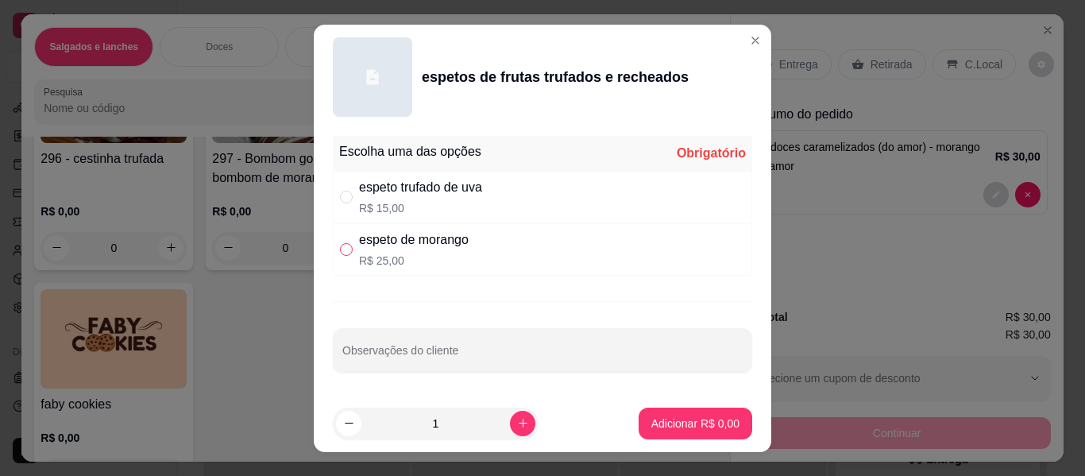
click at [344, 241] on label "" at bounding box center [346, 249] width 13 height 17
click at [344, 243] on input "" at bounding box center [346, 249] width 13 height 13
click at [345, 241] on label "" at bounding box center [346, 249] width 13 height 17
click at [345, 243] on input "" at bounding box center [346, 249] width 13 height 13
click at [351, 239] on div "espeto de morango R$ 25,00" at bounding box center [542, 249] width 419 height 52
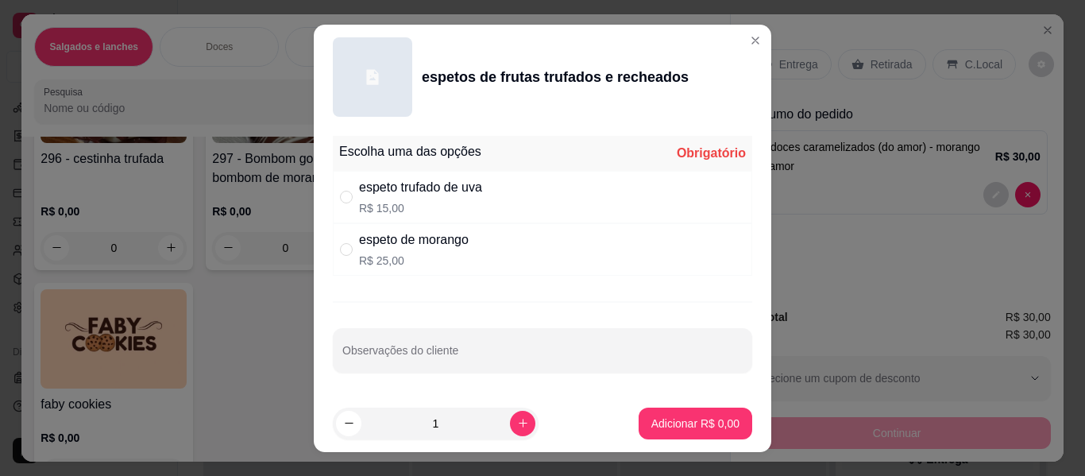
radio input "true"
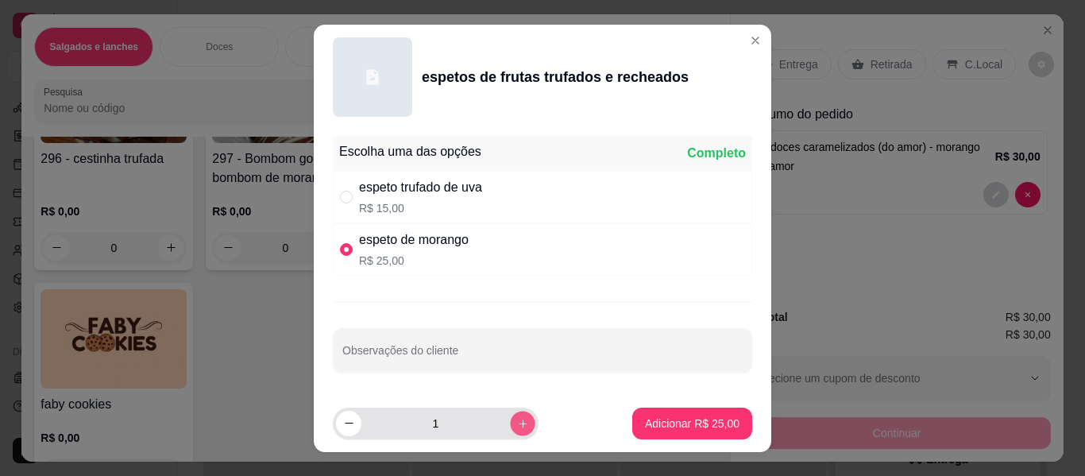
click at [517, 419] on icon "increase-product-quantity" at bounding box center [523, 423] width 12 height 12
type input "2"
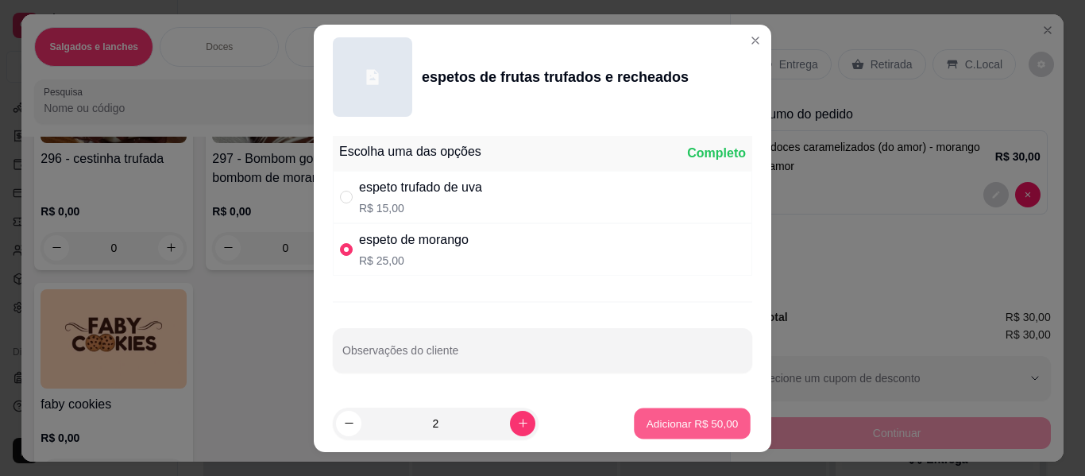
click at [667, 413] on button "Adicionar R$ 50,00" at bounding box center [692, 422] width 117 height 31
type input "2"
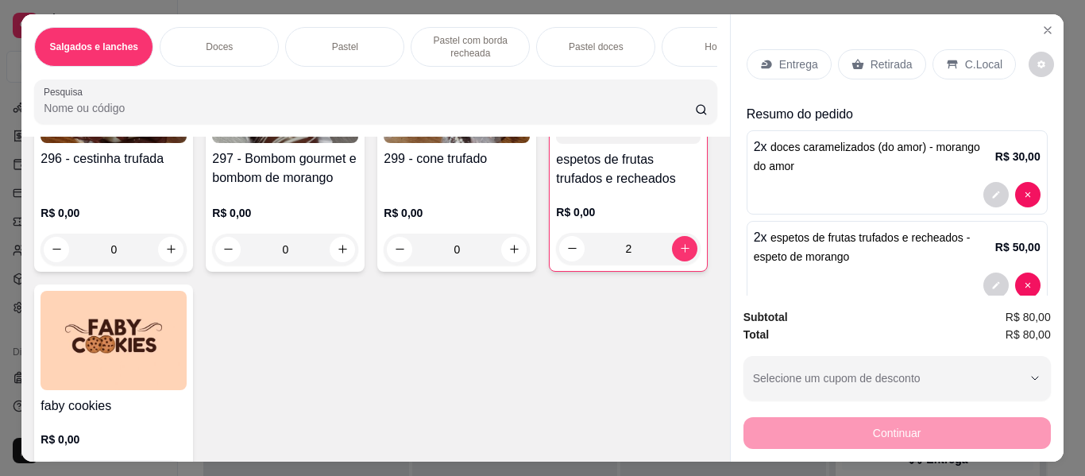
click at [887, 61] on p "Retirada" at bounding box center [891, 64] width 42 height 16
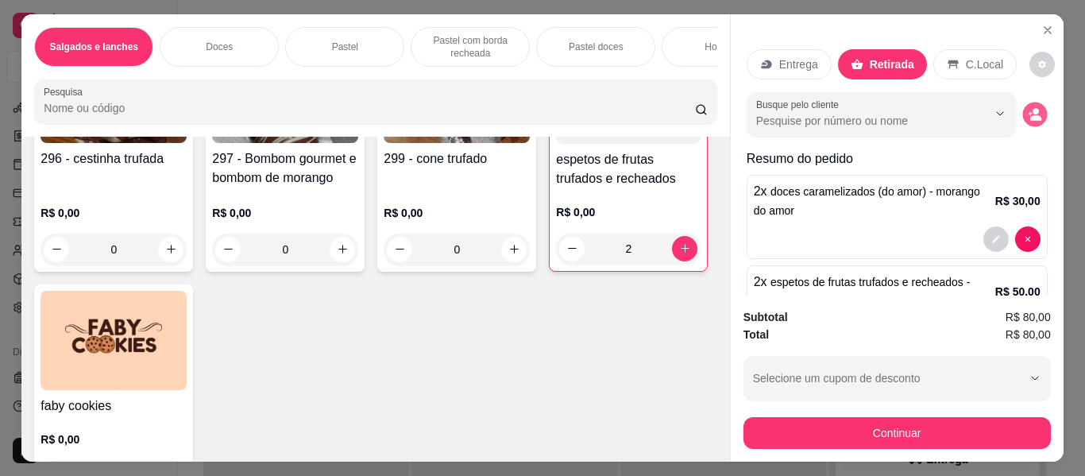
click at [1028, 112] on icon "decrease-product-quantity" at bounding box center [1030, 114] width 4 height 4
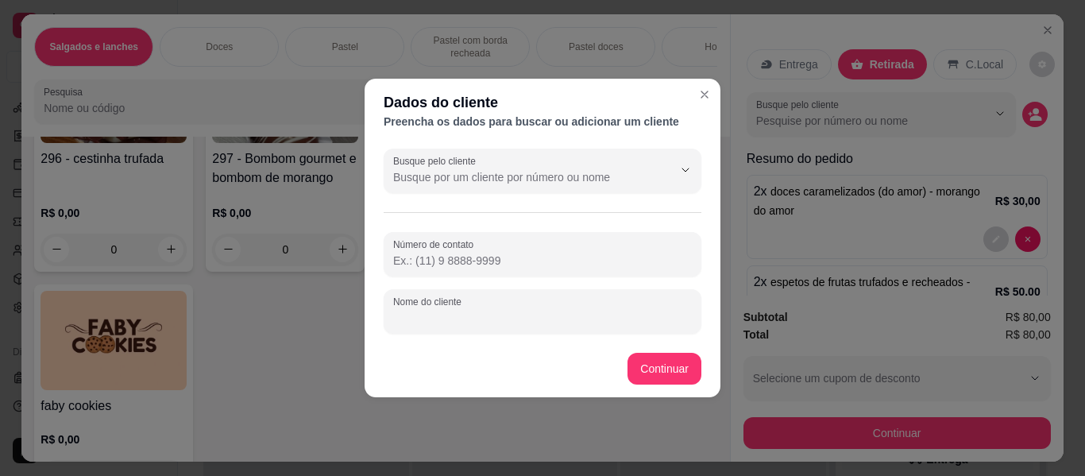
click at [502, 325] on input "Nome do cliente" at bounding box center [542, 318] width 299 height 16
click at [418, 318] on input "[PERSON_NAME]" at bounding box center [542, 318] width 299 height 16
click at [421, 321] on input "[PERSON_NAME]" at bounding box center [542, 318] width 299 height 16
type input "[PERSON_NAME]"
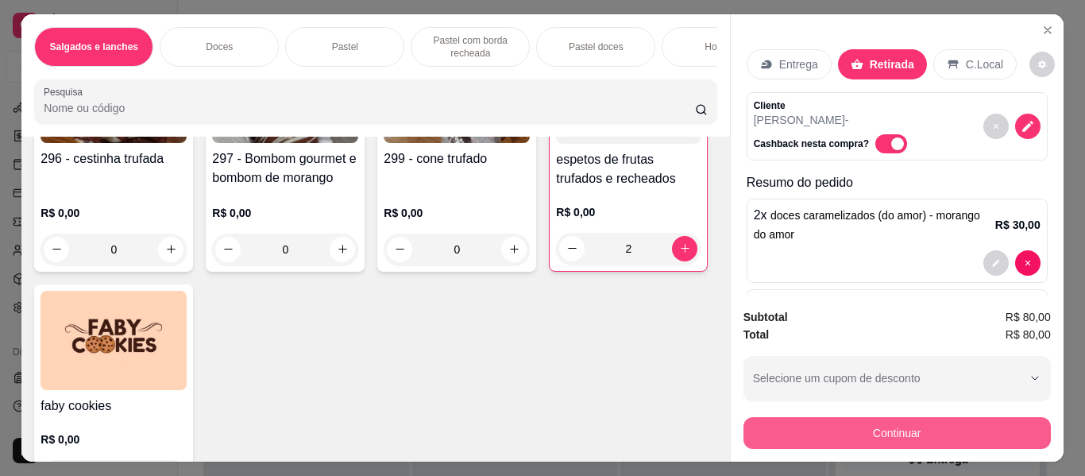
click at [817, 433] on button "Continuar" at bounding box center [896, 433] width 307 height 32
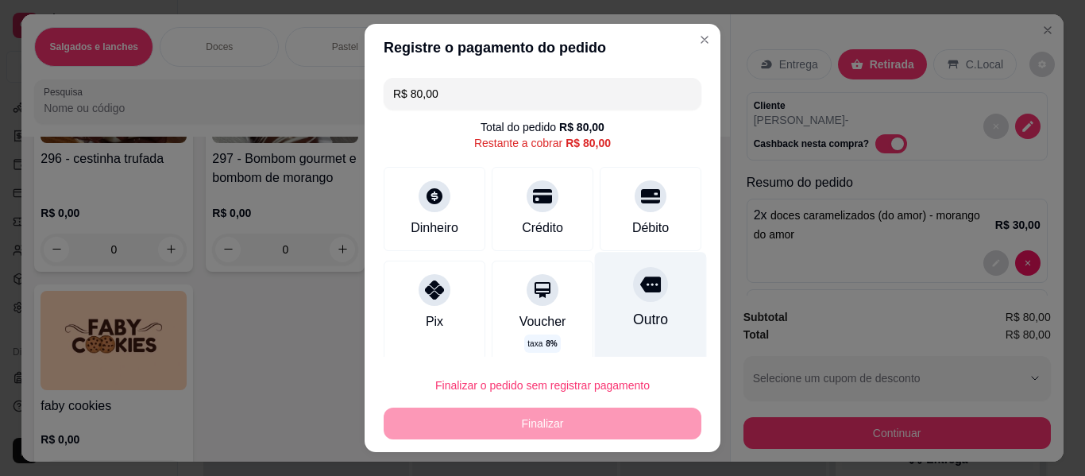
click at [607, 306] on div "Outro" at bounding box center [651, 310] width 112 height 116
type input "R$ 0,00"
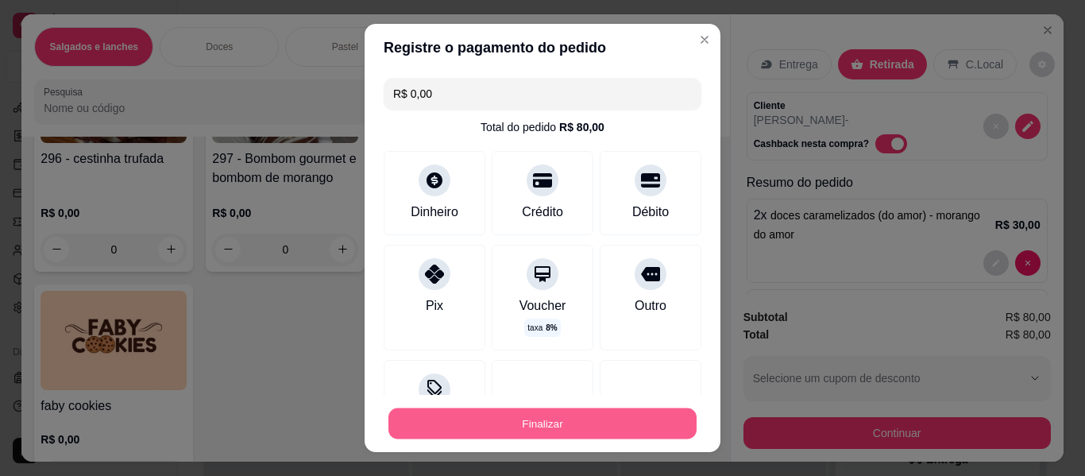
click at [591, 431] on button "Finalizar" at bounding box center [542, 423] width 308 height 31
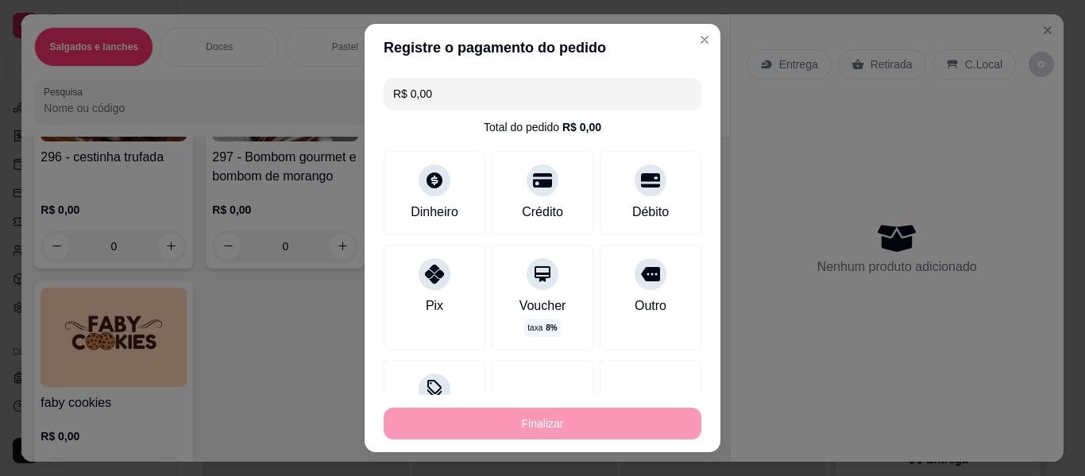
type input "0"
type input "-R$ 80,00"
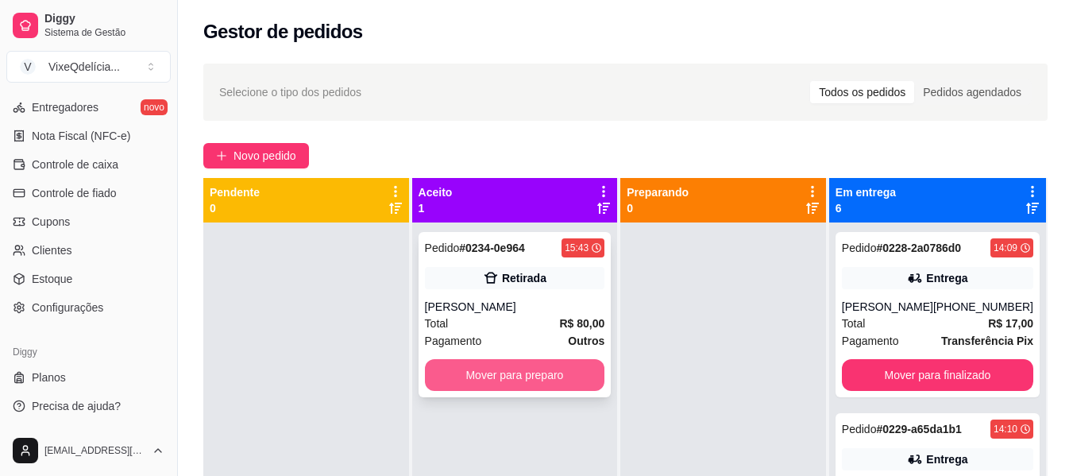
click at [572, 384] on button "Mover para preparo" at bounding box center [515, 375] width 180 height 32
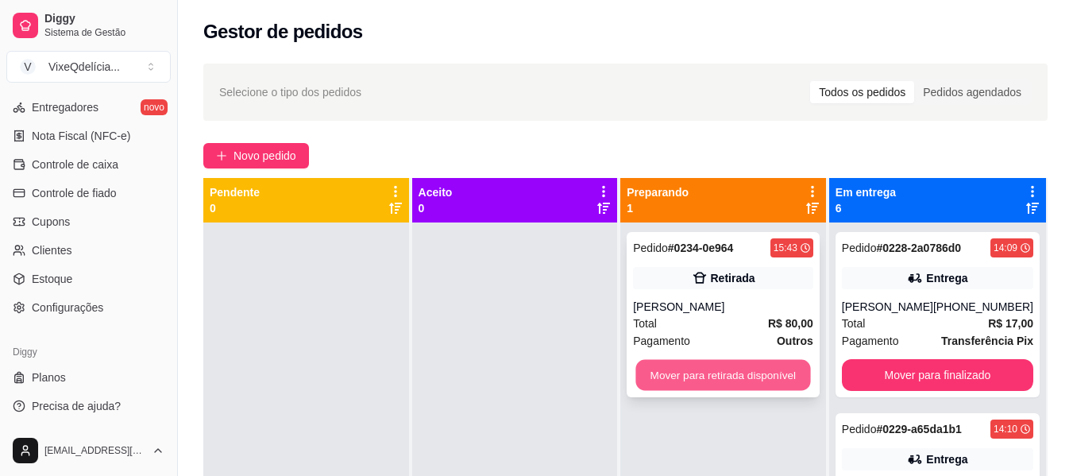
click at [684, 372] on button "Mover para retirada disponível" at bounding box center [723, 375] width 175 height 31
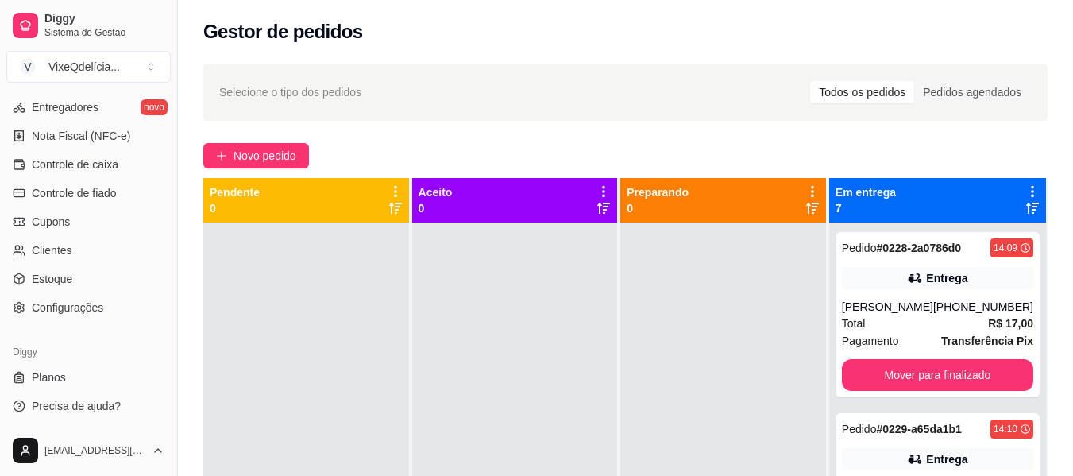
drag, startPoint x: 20, startPoint y: 47, endPoint x: 287, endPoint y: 285, distance: 357.7
click at [287, 285] on div at bounding box center [306, 460] width 206 height 476
click at [245, 154] on span "Novo pedido" at bounding box center [264, 155] width 63 height 17
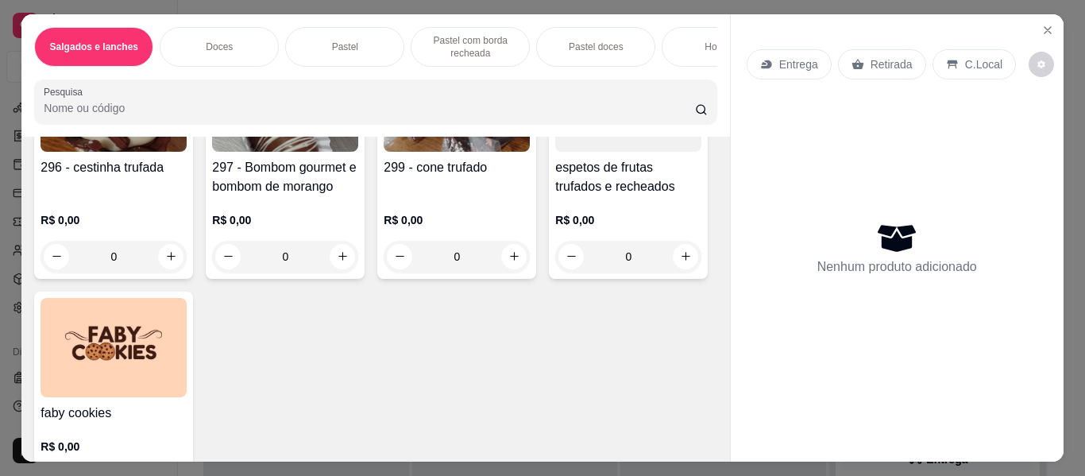
scroll to position [953, 0]
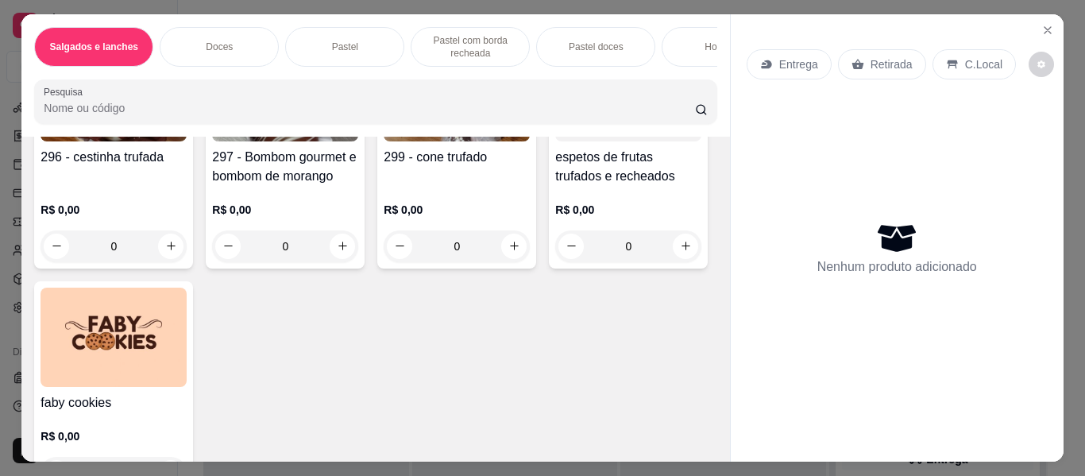
click at [212, 141] on img at bounding box center [285, 91] width 146 height 99
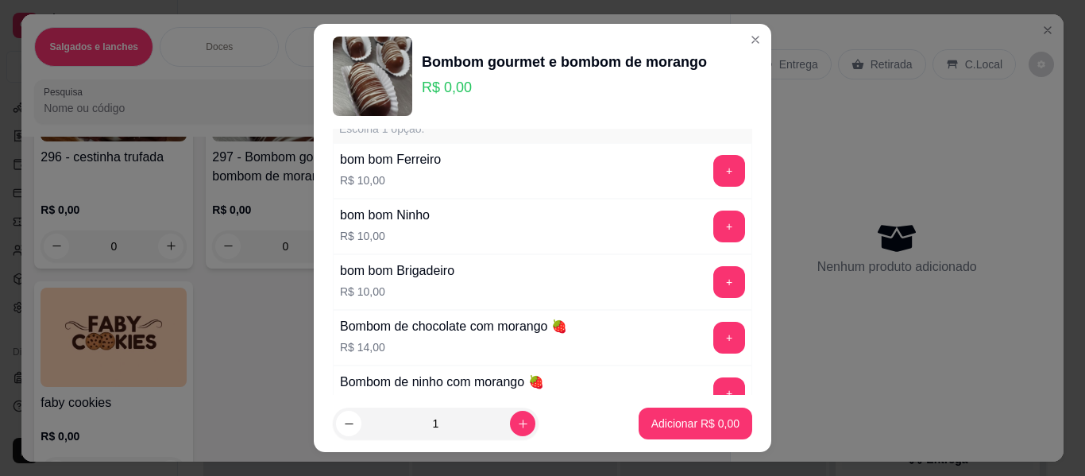
scroll to position [79, 0]
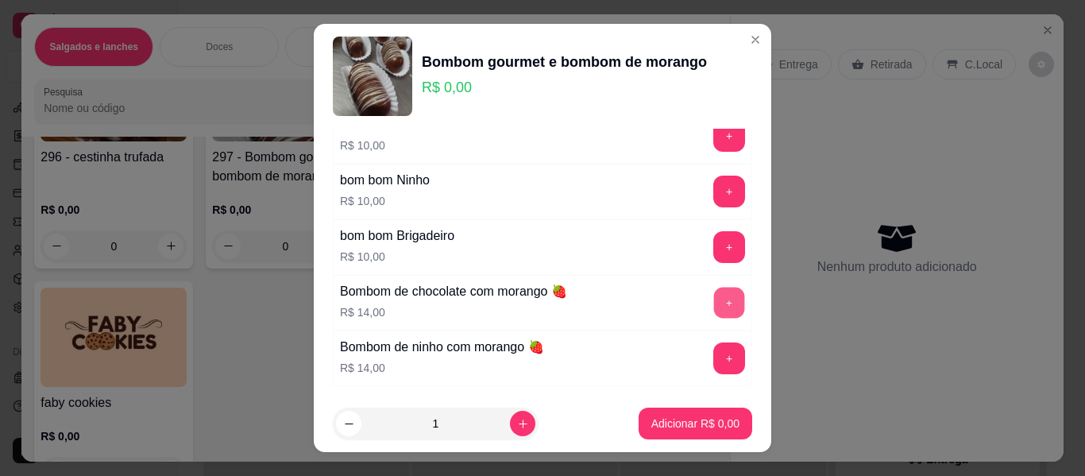
click at [714, 297] on button "+" at bounding box center [729, 302] width 31 height 31
click at [714, 352] on button "+" at bounding box center [729, 358] width 31 height 31
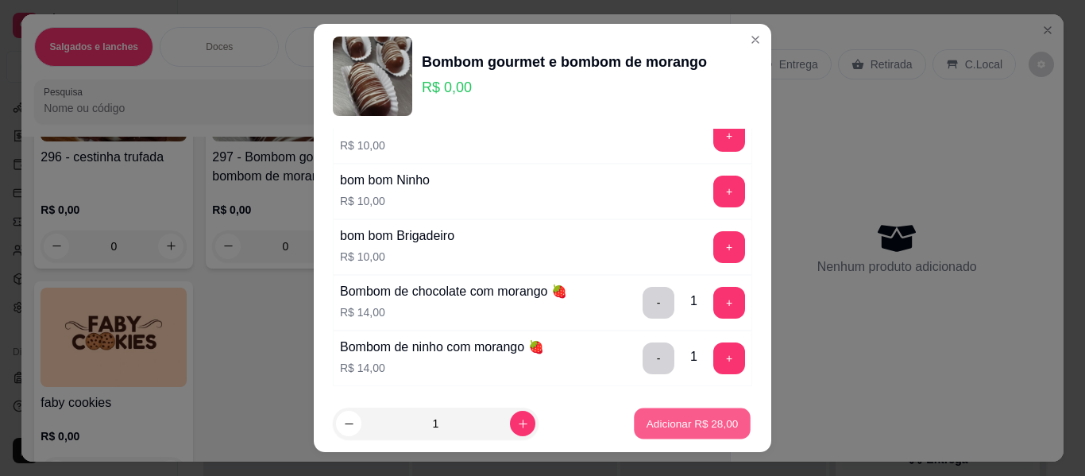
click at [652, 421] on p "Adicionar R$ 28,00" at bounding box center [692, 422] width 92 height 15
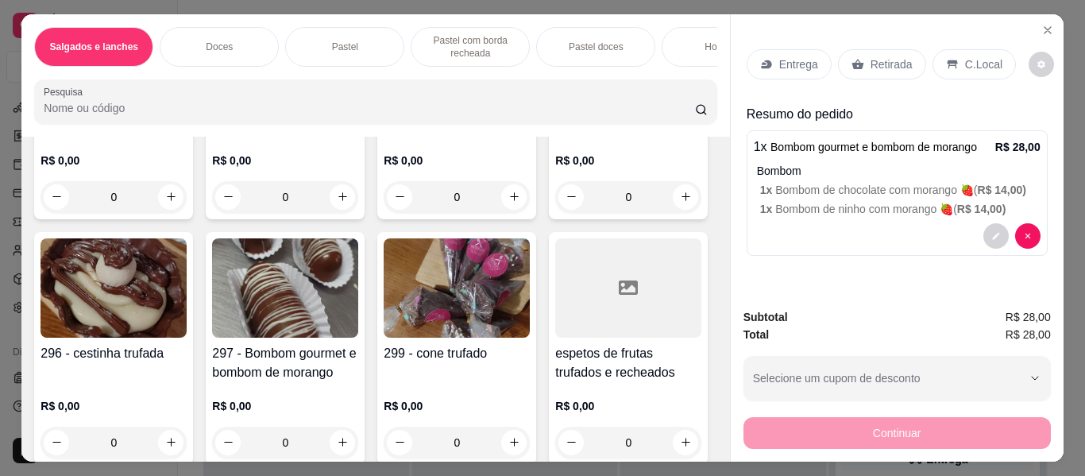
scroll to position [794, 0]
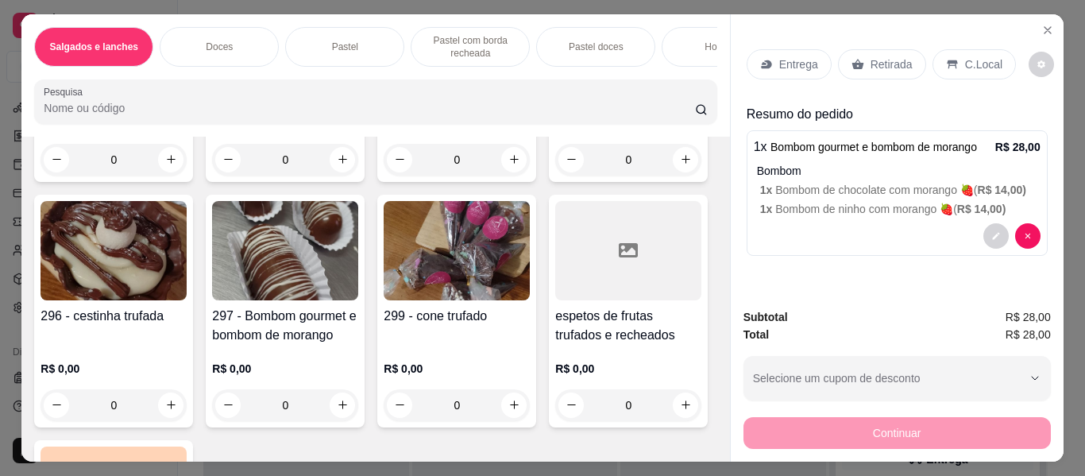
click at [384, 99] on h4 "304 - Coxinhas doces de morango" at bounding box center [457, 80] width 146 height 38
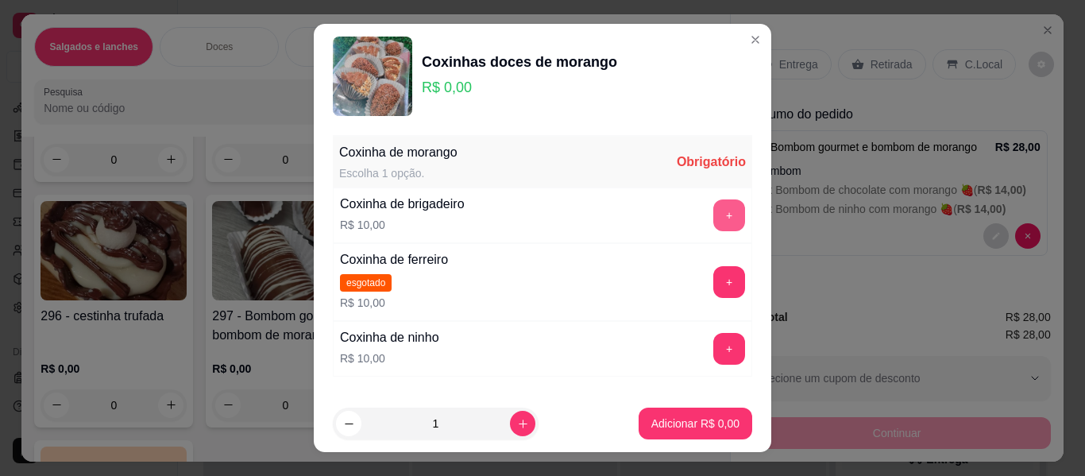
click at [713, 211] on button "+" at bounding box center [729, 215] width 32 height 32
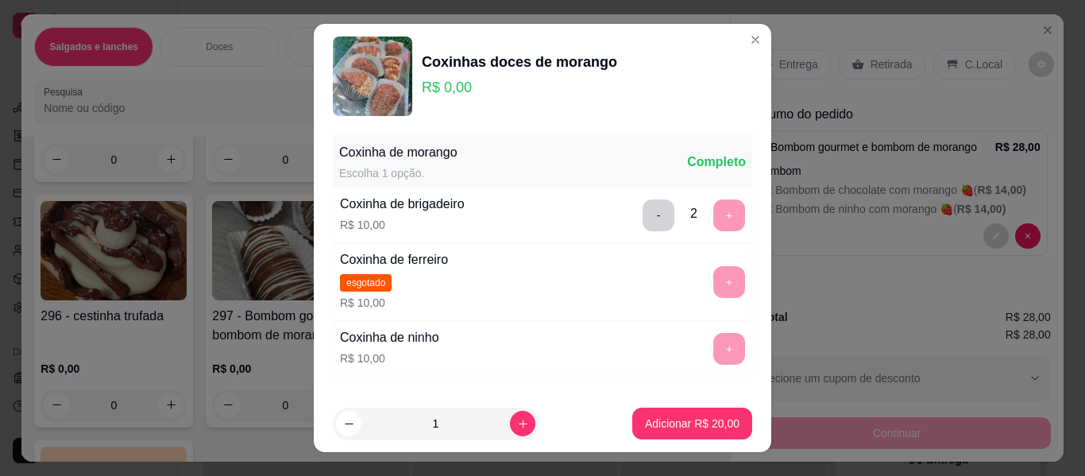
click at [693, 211] on div "- 2 +" at bounding box center [693, 215] width 115 height 32
click at [704, 219] on div "- 2 +" at bounding box center [693, 215] width 115 height 32
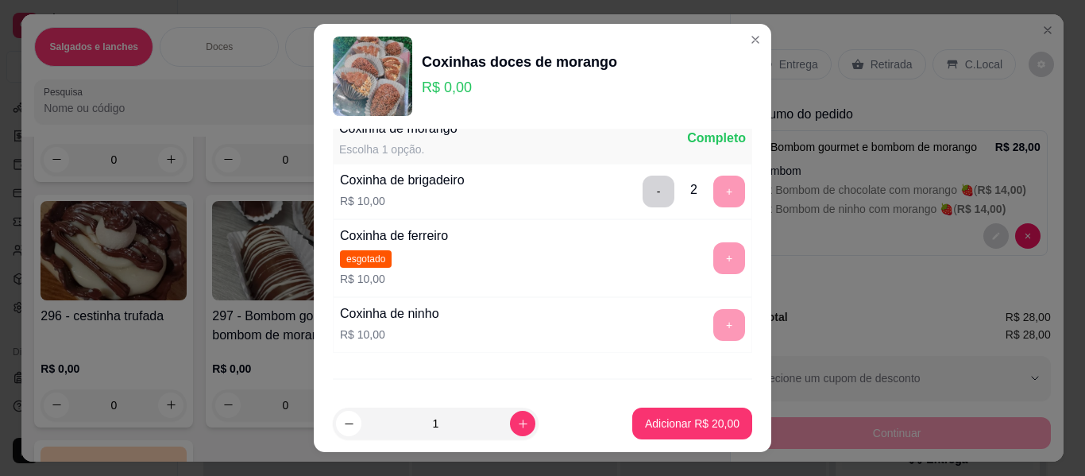
scroll to position [0, 0]
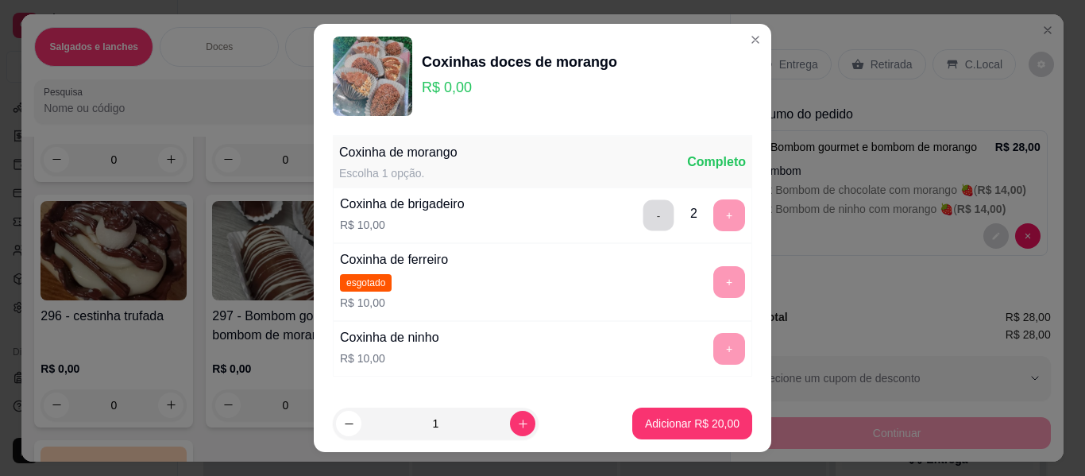
click at [643, 222] on button "-" at bounding box center [658, 215] width 31 height 31
click at [643, 219] on button "-" at bounding box center [658, 215] width 31 height 31
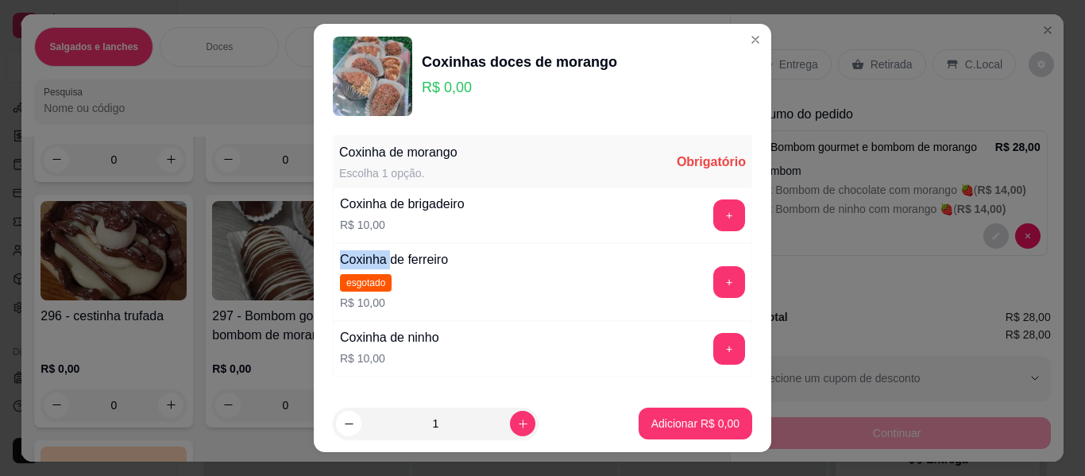
click at [623, 219] on div "Coxinha de brigadeiro R$ 10,00 +" at bounding box center [542, 215] width 419 height 56
